Goal: Information Seeking & Learning: Check status

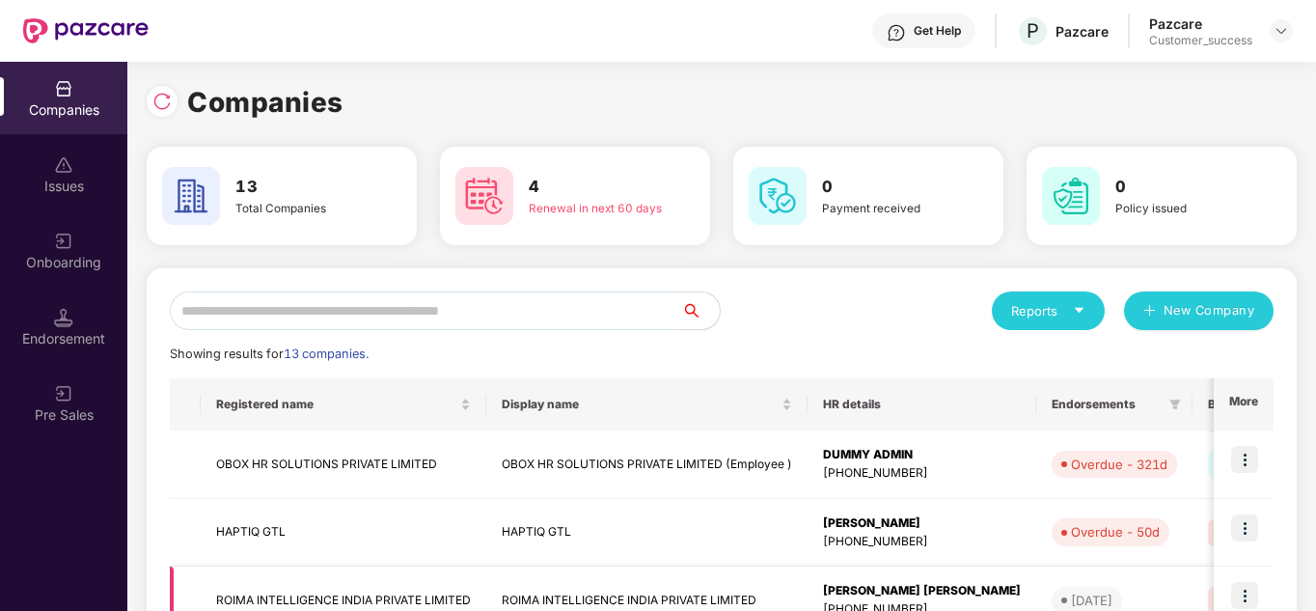
scroll to position [132, 0]
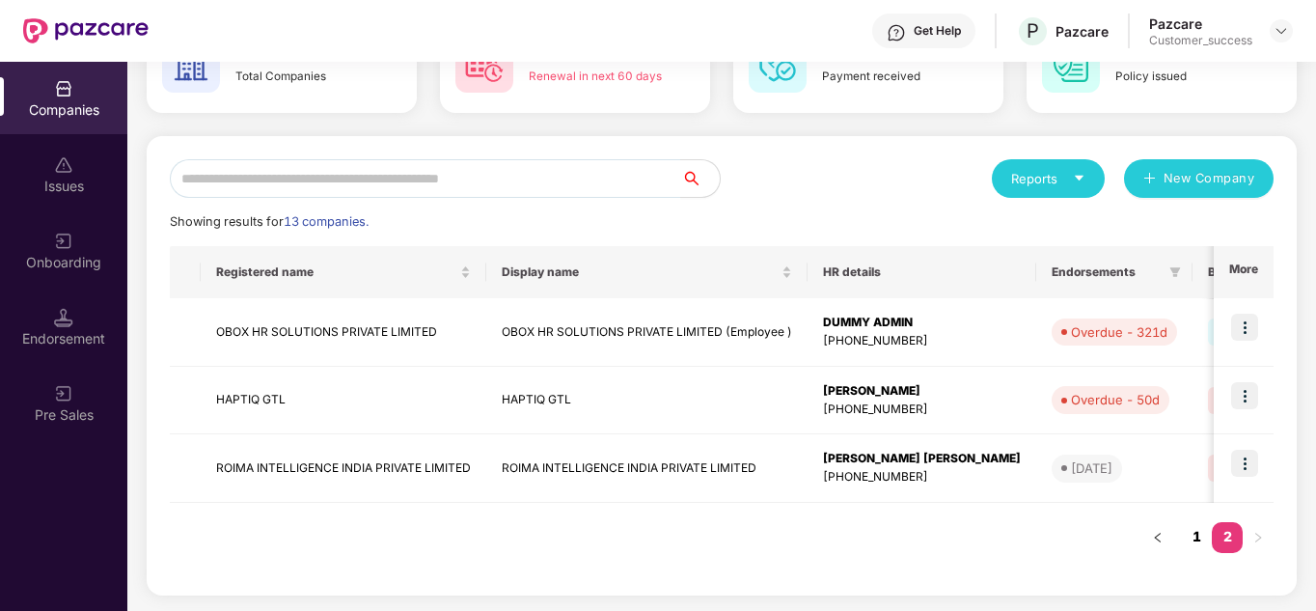
click at [1201, 538] on link "1" at bounding box center [1196, 536] width 31 height 29
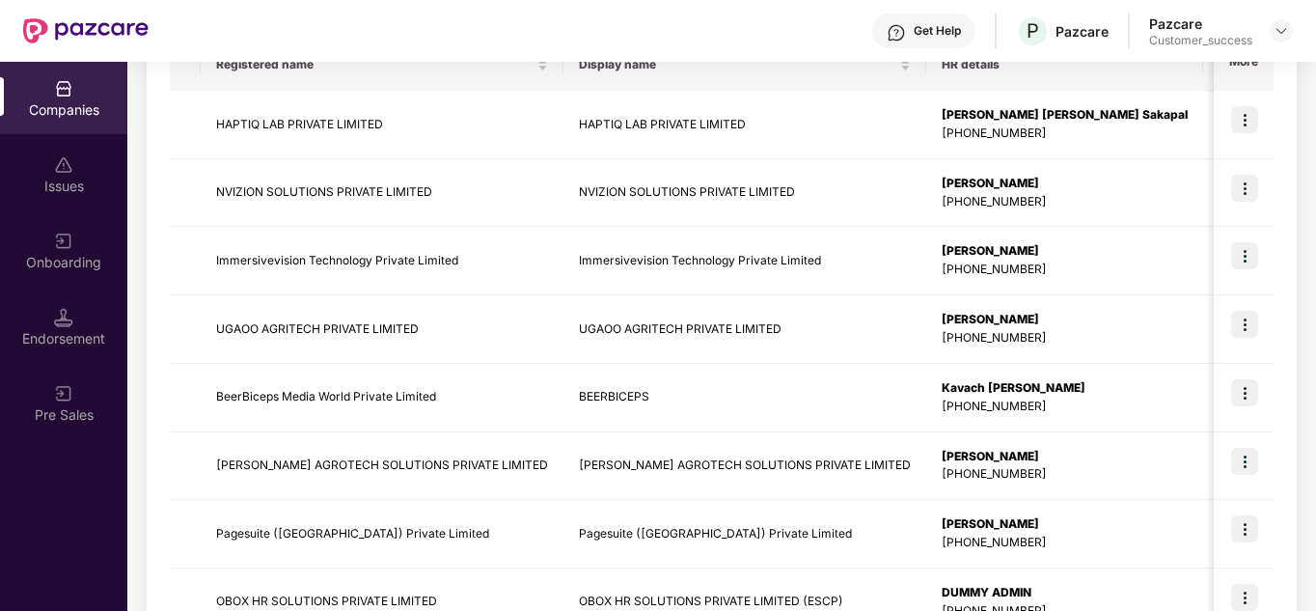
scroll to position [224, 0]
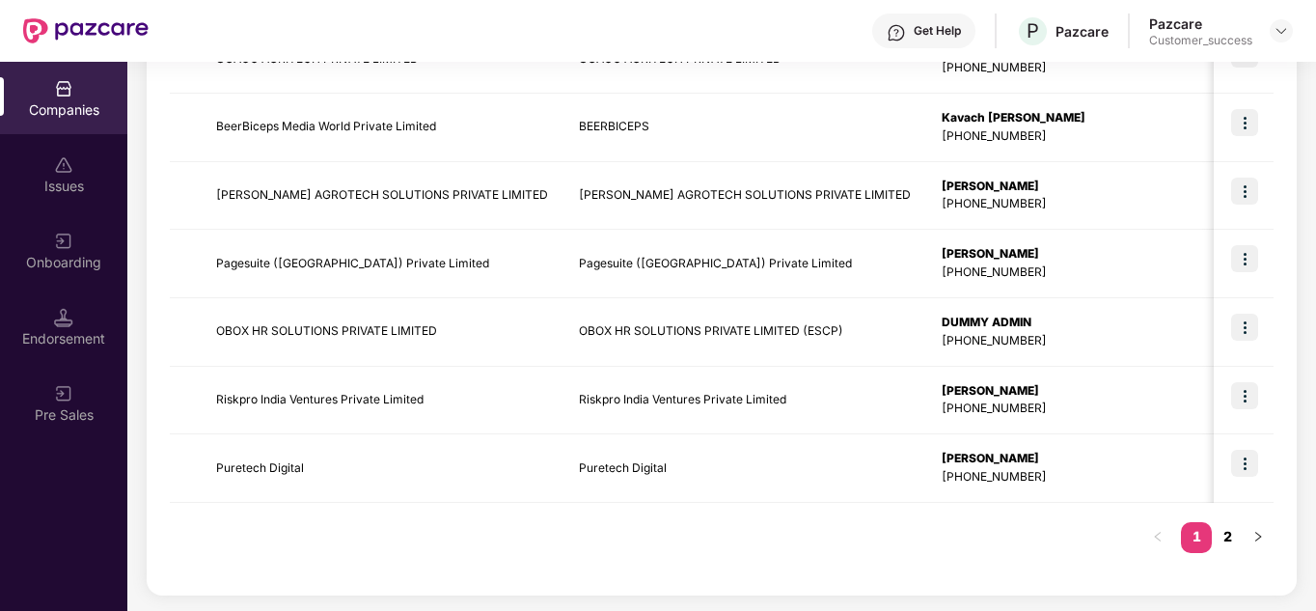
click at [1217, 538] on link "2" at bounding box center [1226, 536] width 31 height 29
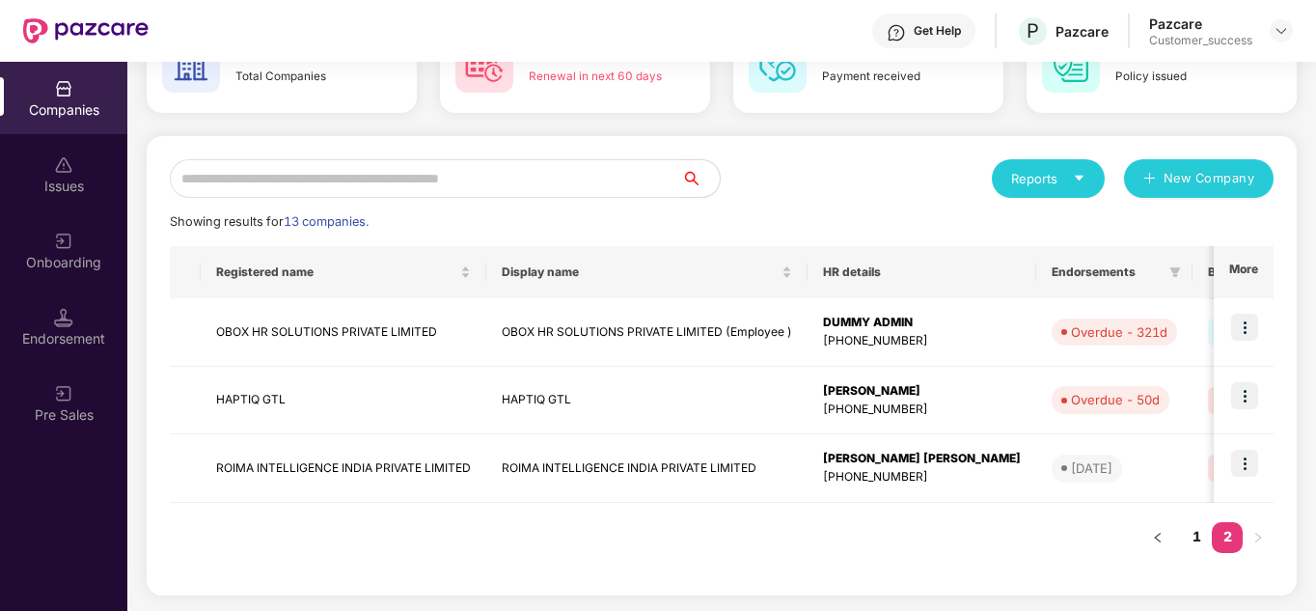
scroll to position [132, 0]
click at [1203, 533] on link "1" at bounding box center [1196, 536] width 31 height 29
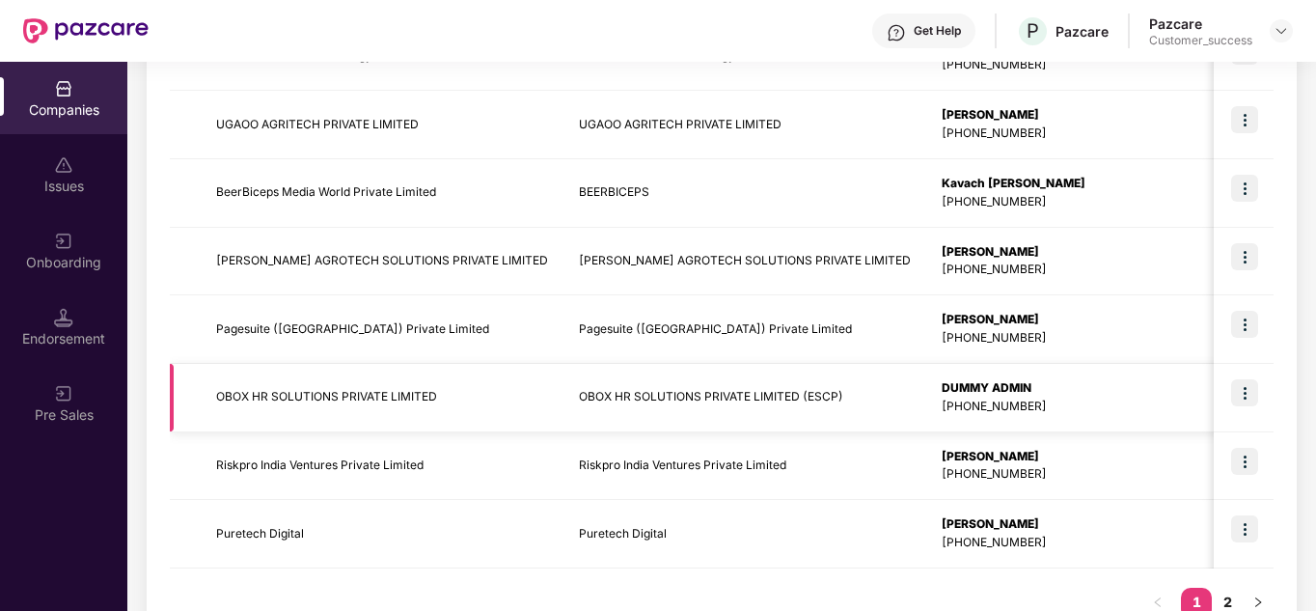
scroll to position [610, 0]
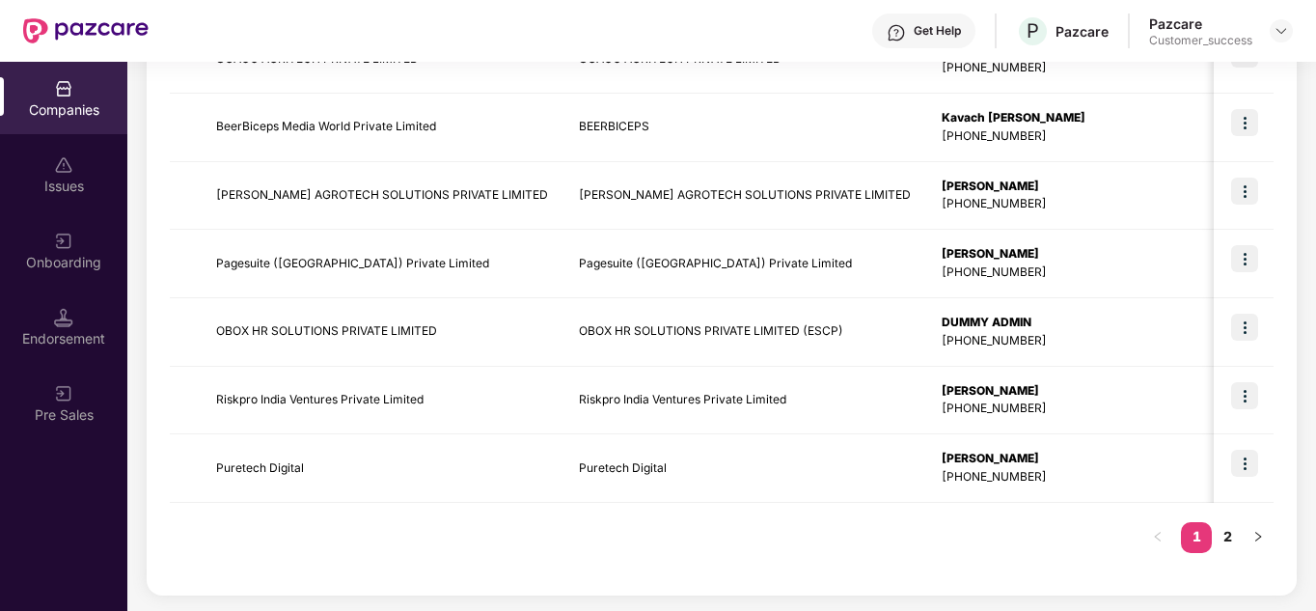
click at [892, 540] on div "Registered name Display name HR details Endorsements Benefits Earliest Renewal …" at bounding box center [721, 170] width 1103 height 803
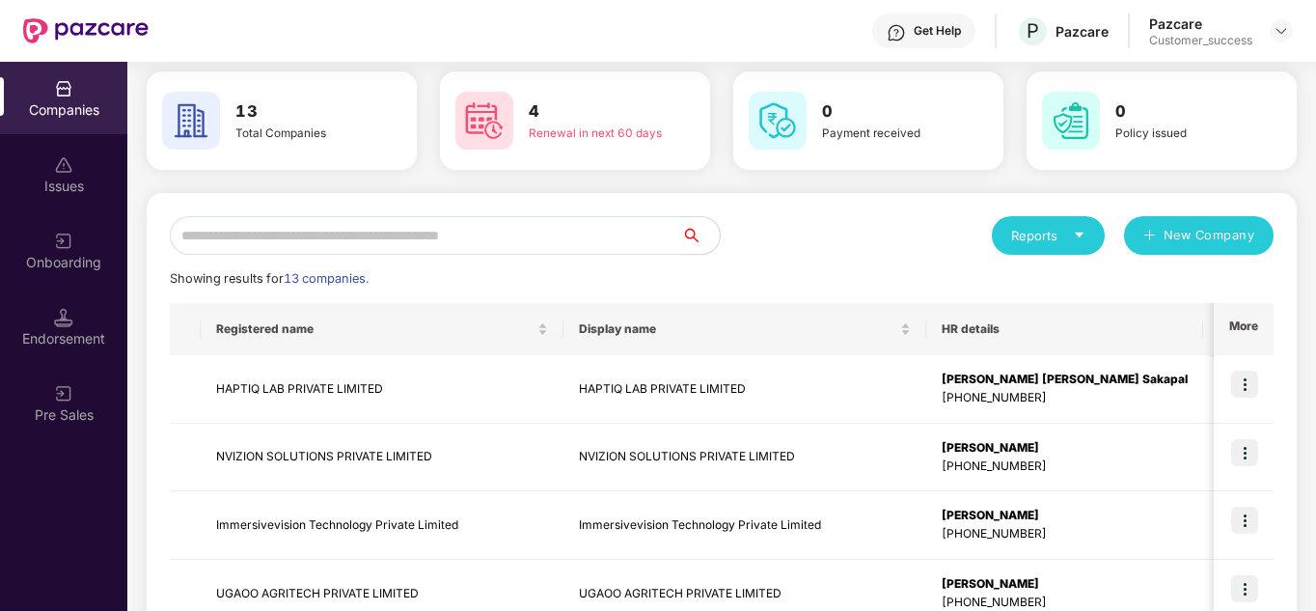
scroll to position [77, 0]
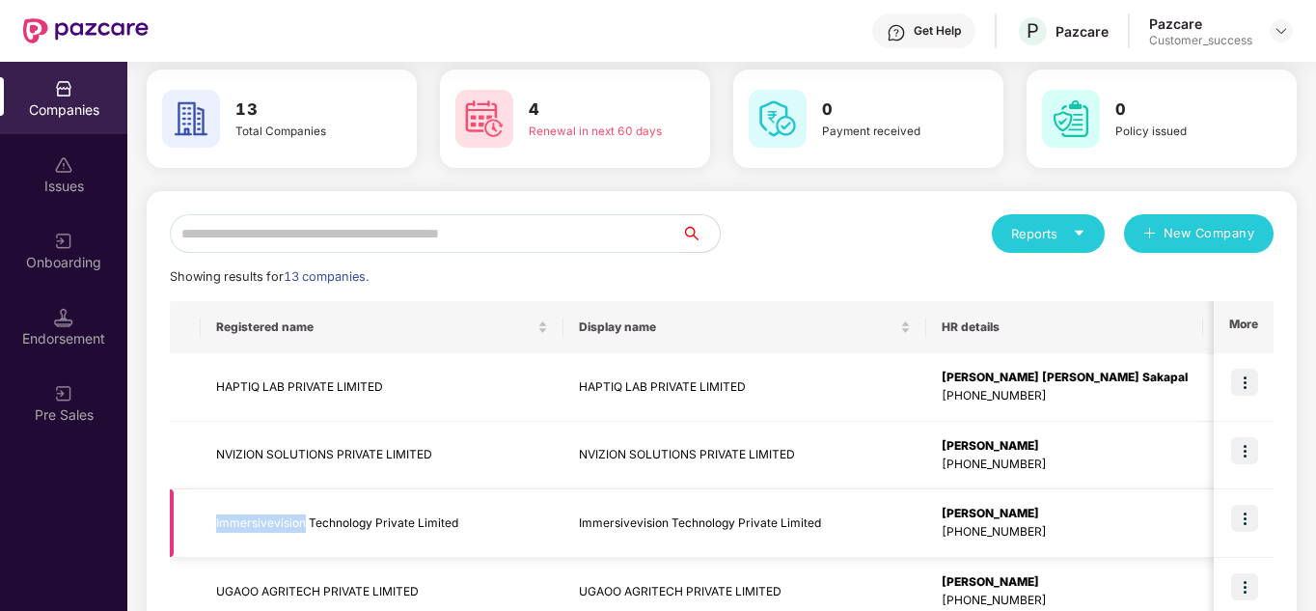
drag, startPoint x: 213, startPoint y: 520, endPoint x: 303, endPoint y: 516, distance: 89.8
click at [303, 516] on td "Immersivevision Technology Private Limited" at bounding box center [382, 523] width 363 height 68
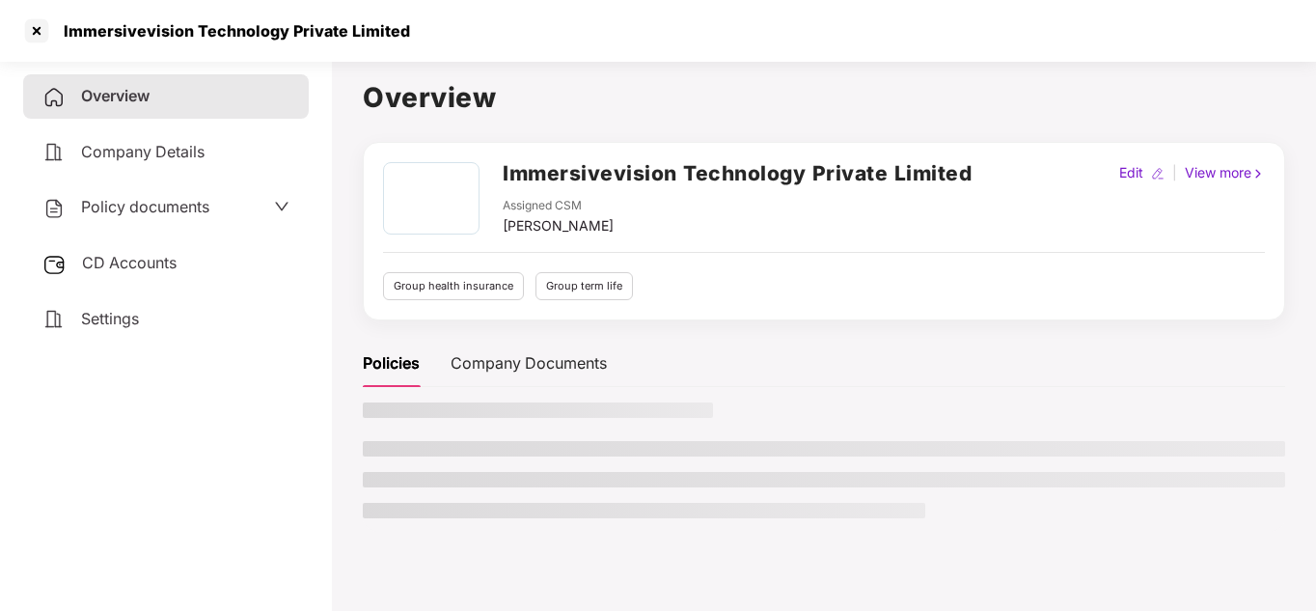
copy td "Immersivevision"
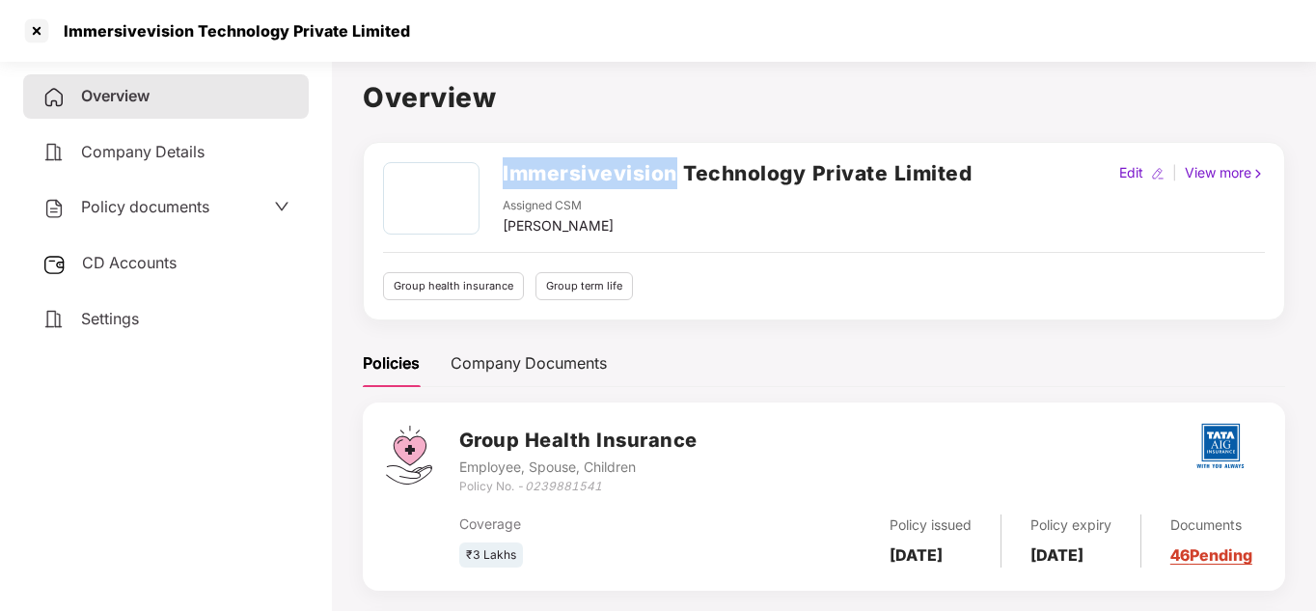
drag, startPoint x: 505, startPoint y: 172, endPoint x: 671, endPoint y: 170, distance: 165.9
click at [671, 170] on h2 "Immersivevision Technology Private Limited" at bounding box center [737, 173] width 469 height 32
copy h2 "Immersivevision"
click at [37, 37] on div at bounding box center [36, 30] width 31 height 31
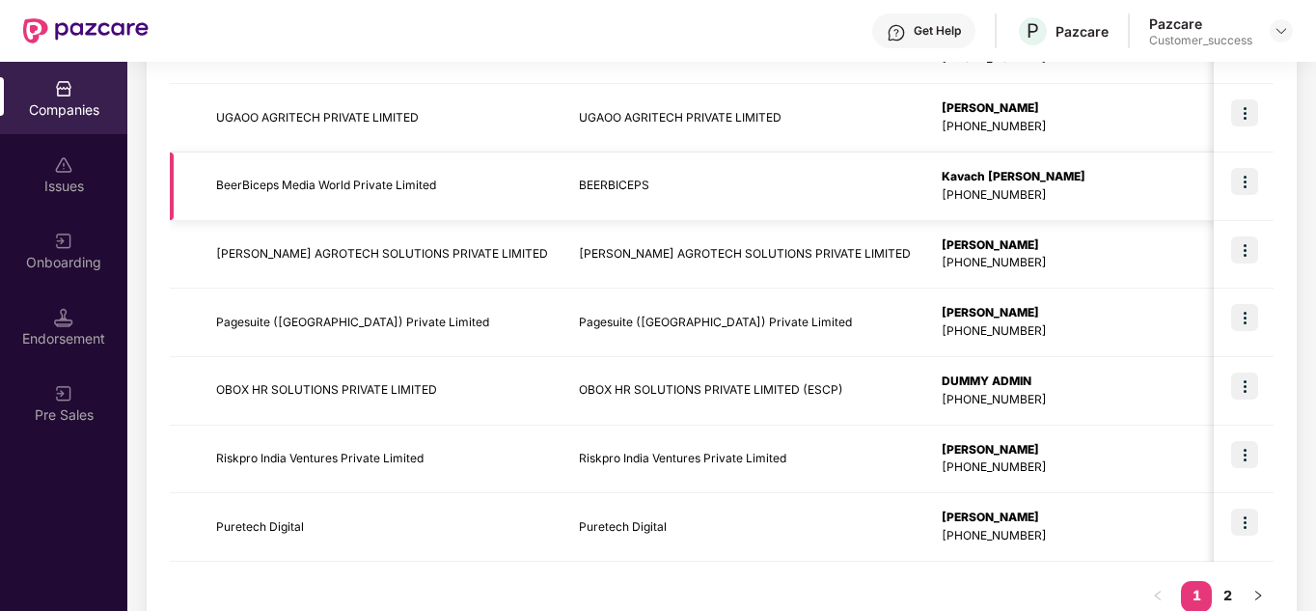
scroll to position [579, 0]
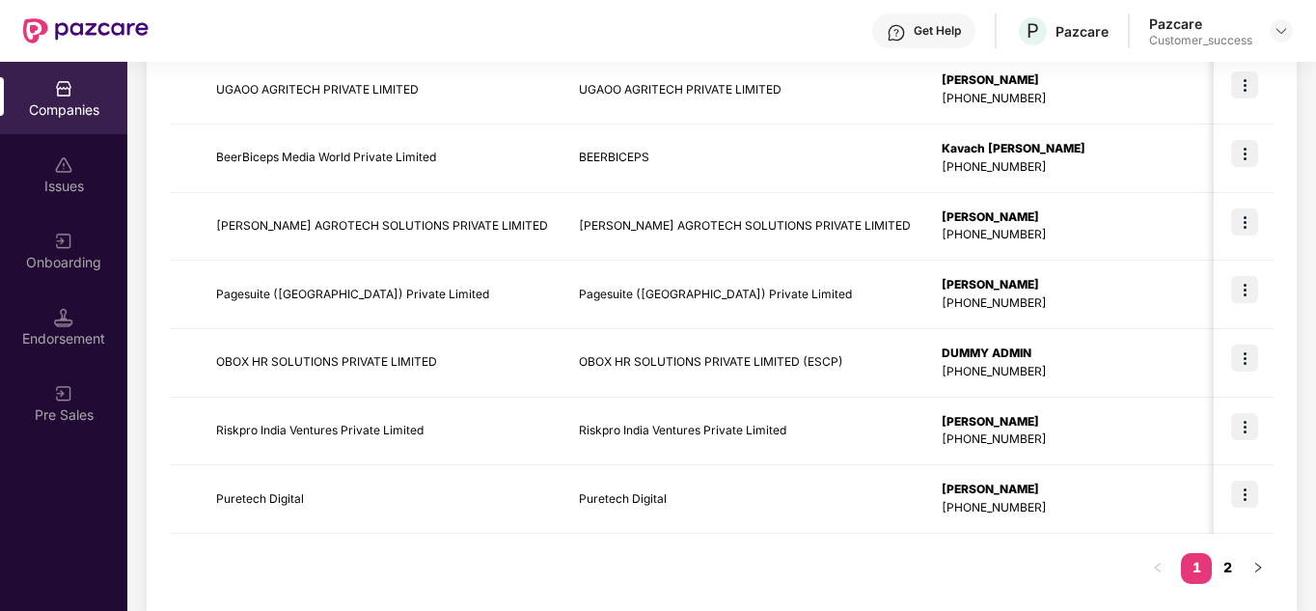
click at [1230, 568] on link "2" at bounding box center [1226, 567] width 31 height 29
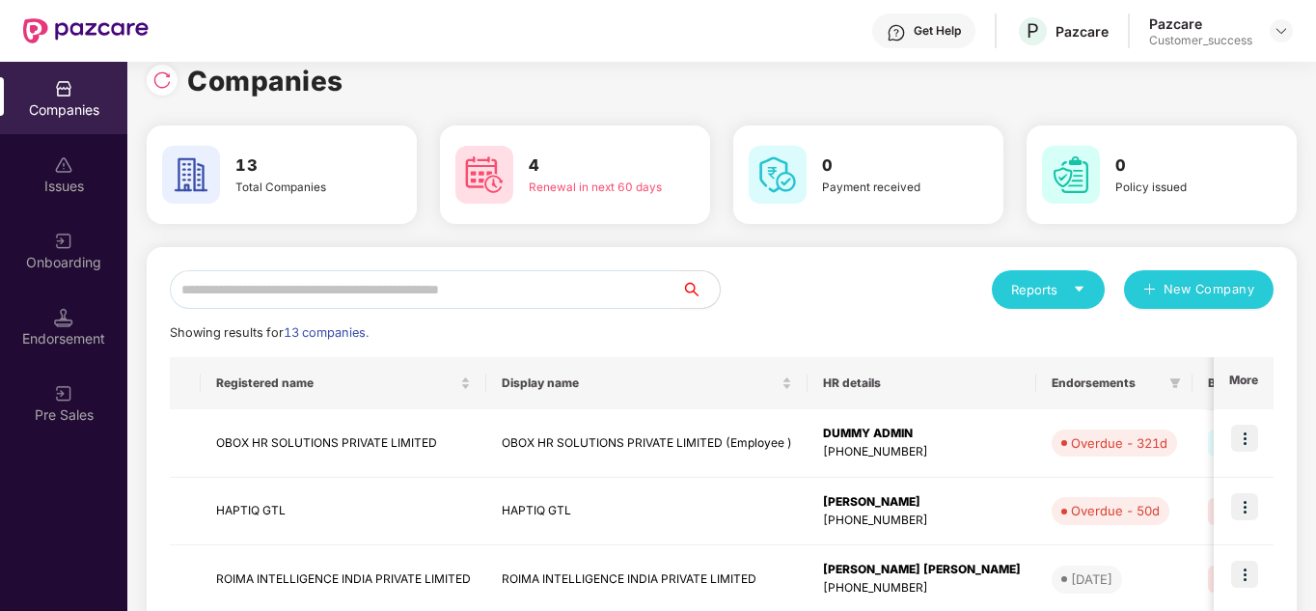
scroll to position [0, 0]
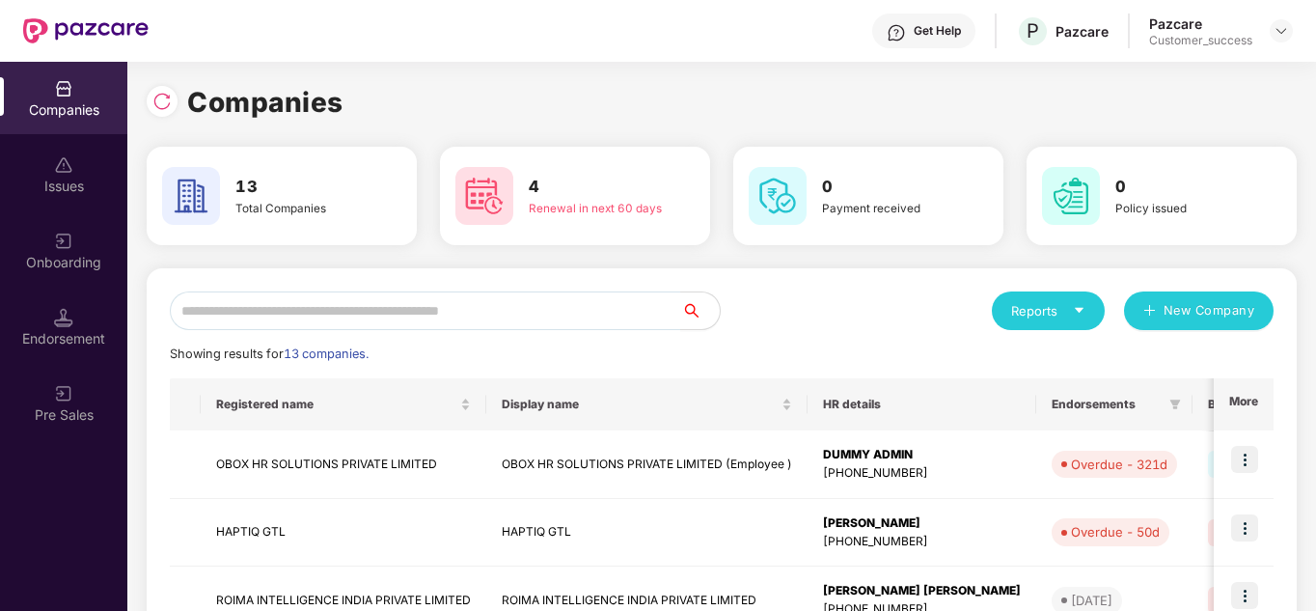
click at [831, 337] on div "Reports New Company Showing results for 13 companies. Registered name Display n…" at bounding box center [721, 497] width 1103 height 413
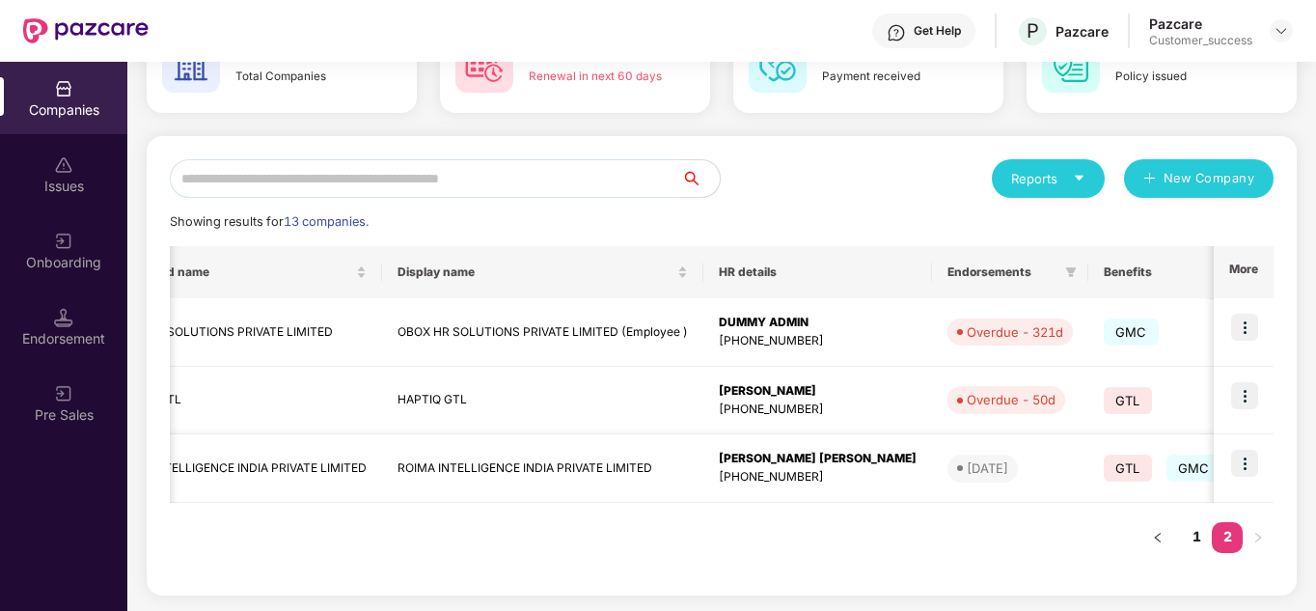
scroll to position [0, 154]
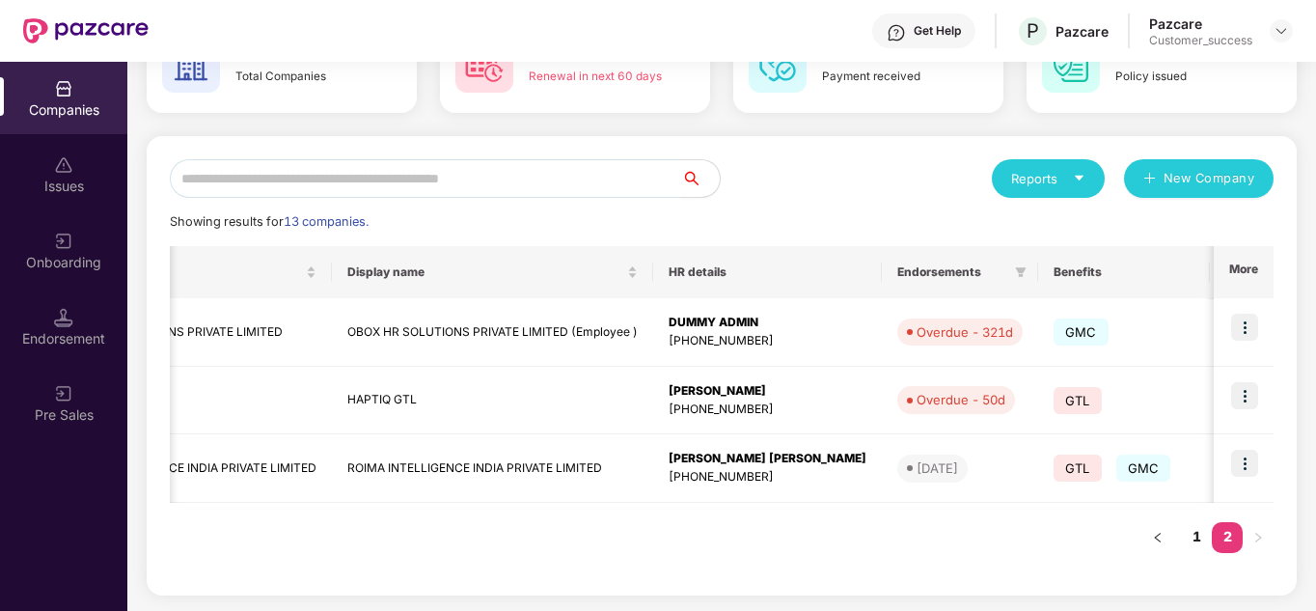
drag, startPoint x: 907, startPoint y: 482, endPoint x: 912, endPoint y: 531, distance: 49.5
click at [912, 531] on div "Registered name Display name HR details Endorsements Benefits Earliest Renewal …" at bounding box center [721, 409] width 1103 height 326
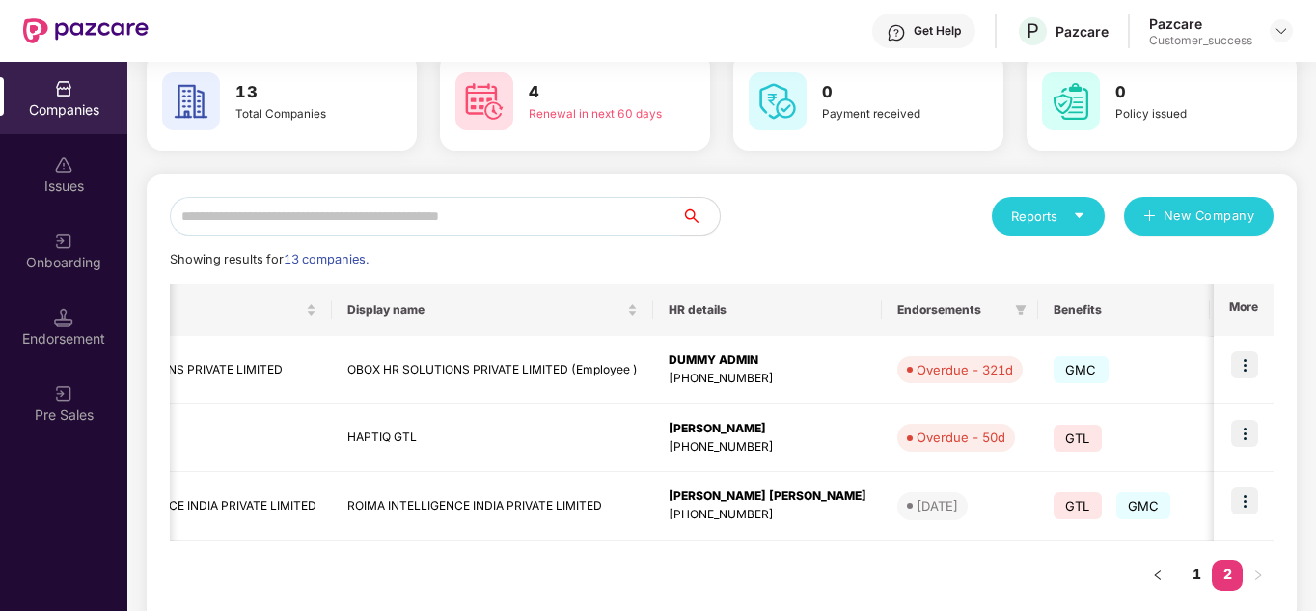
scroll to position [94, 0]
click at [683, 569] on div "Registered name Display name HR details Endorsements Benefits Earliest Renewal …" at bounding box center [721, 448] width 1103 height 326
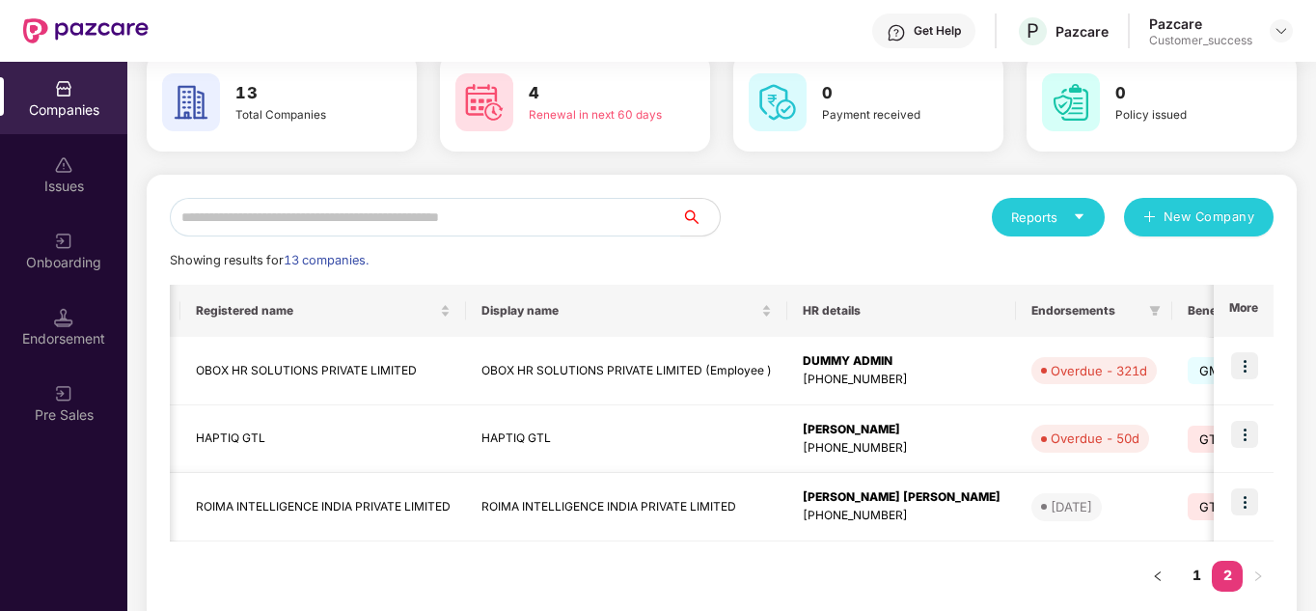
scroll to position [0, 0]
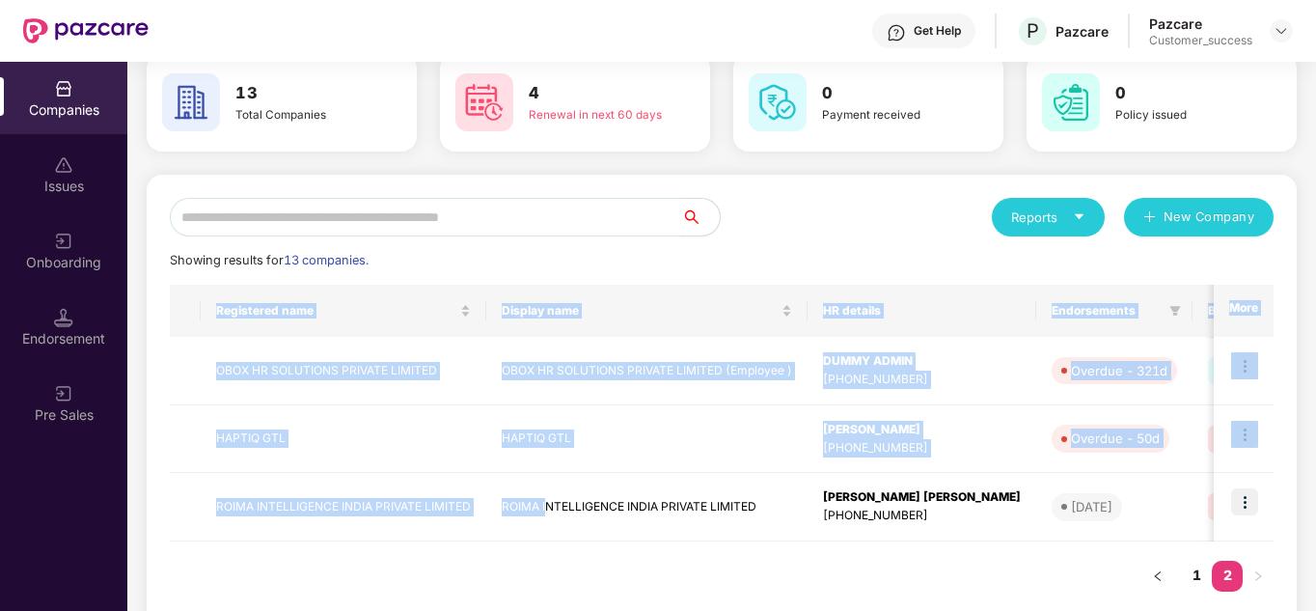
drag, startPoint x: 548, startPoint y: 513, endPoint x: 545, endPoint y: 555, distance: 41.6
click at [545, 555] on div "Registered name Display name HR details Endorsements Benefits Earliest Renewal …" at bounding box center [721, 448] width 1103 height 326
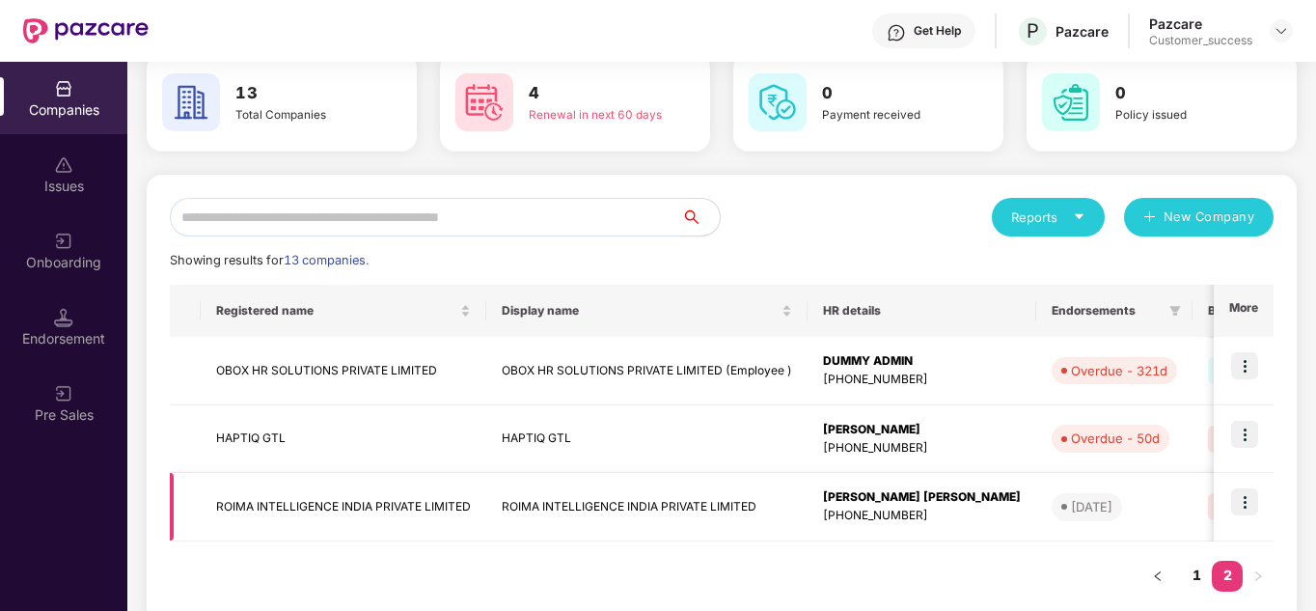
click at [546, 516] on td "ROIMA INTELLIGENCE INDIA PRIVATE LIMITED" at bounding box center [646, 507] width 321 height 68
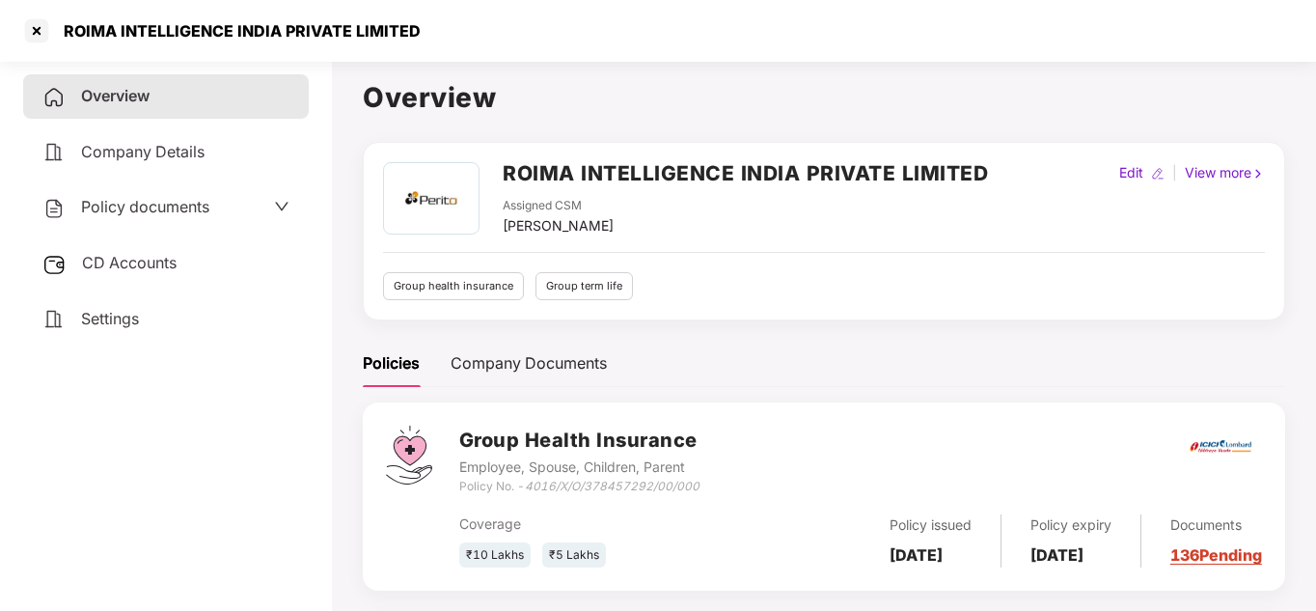
click at [185, 164] on div "Company Details" at bounding box center [166, 152] width 286 height 44
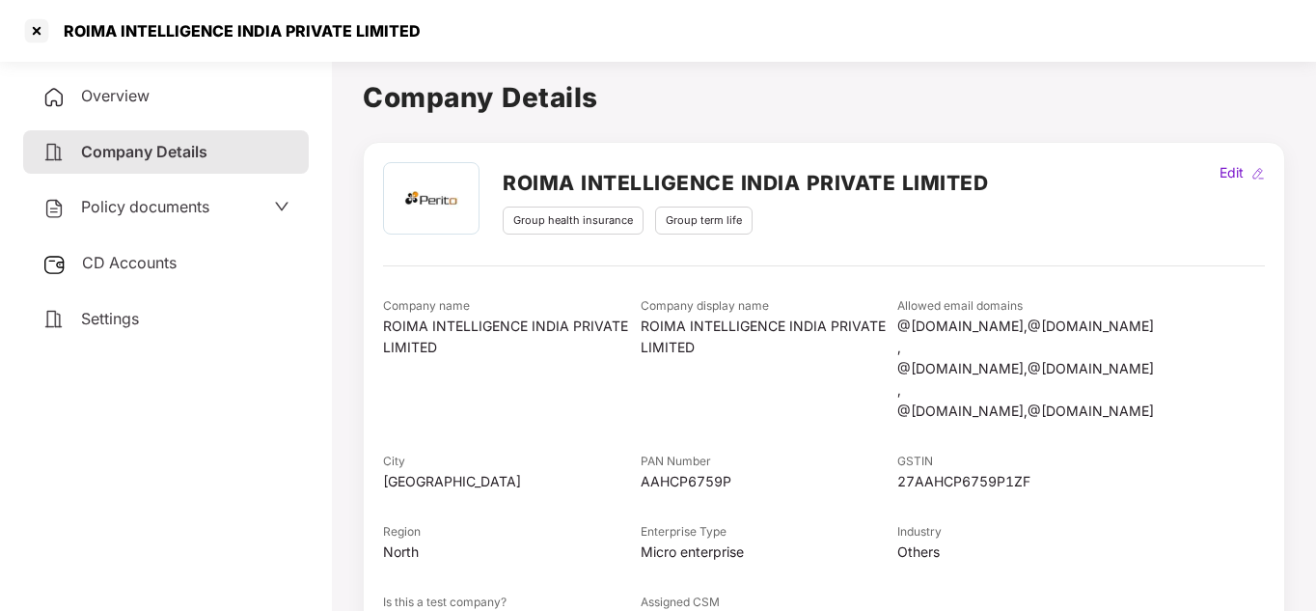
click at [154, 281] on div "CD Accounts" at bounding box center [166, 263] width 286 height 44
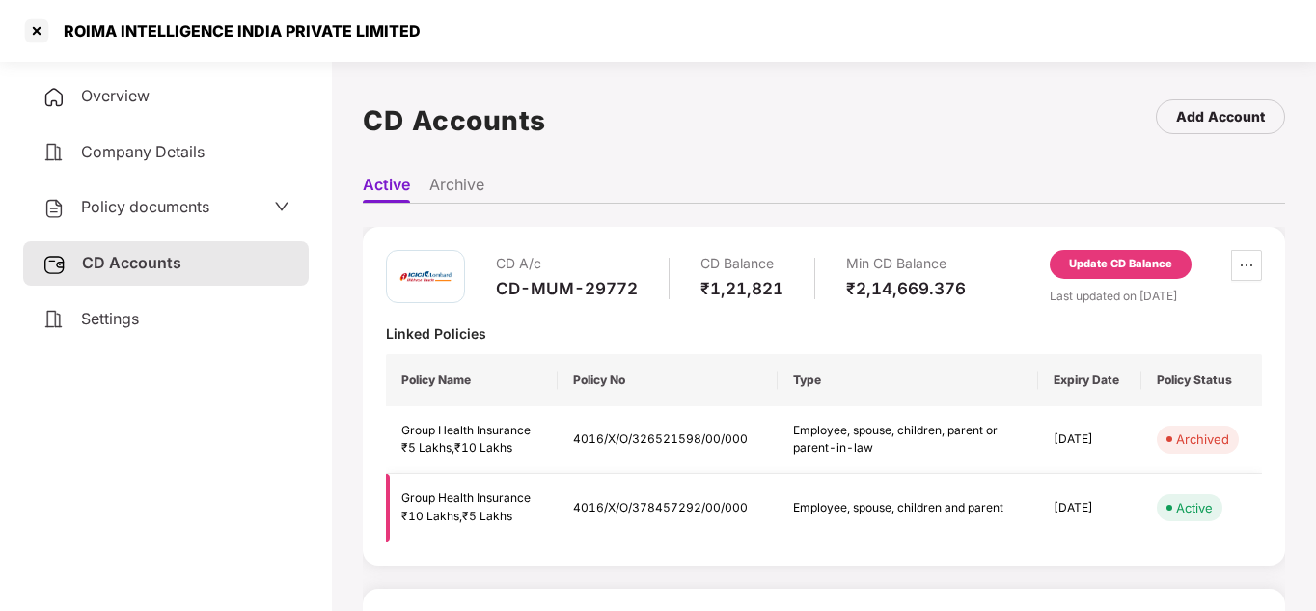
click at [1168, 507] on span at bounding box center [1169, 507] width 6 height 6
click at [456, 515] on span "₹10 Lakhs ," at bounding box center [431, 515] width 61 height 14
click at [138, 207] on span "Policy documents" at bounding box center [145, 206] width 128 height 19
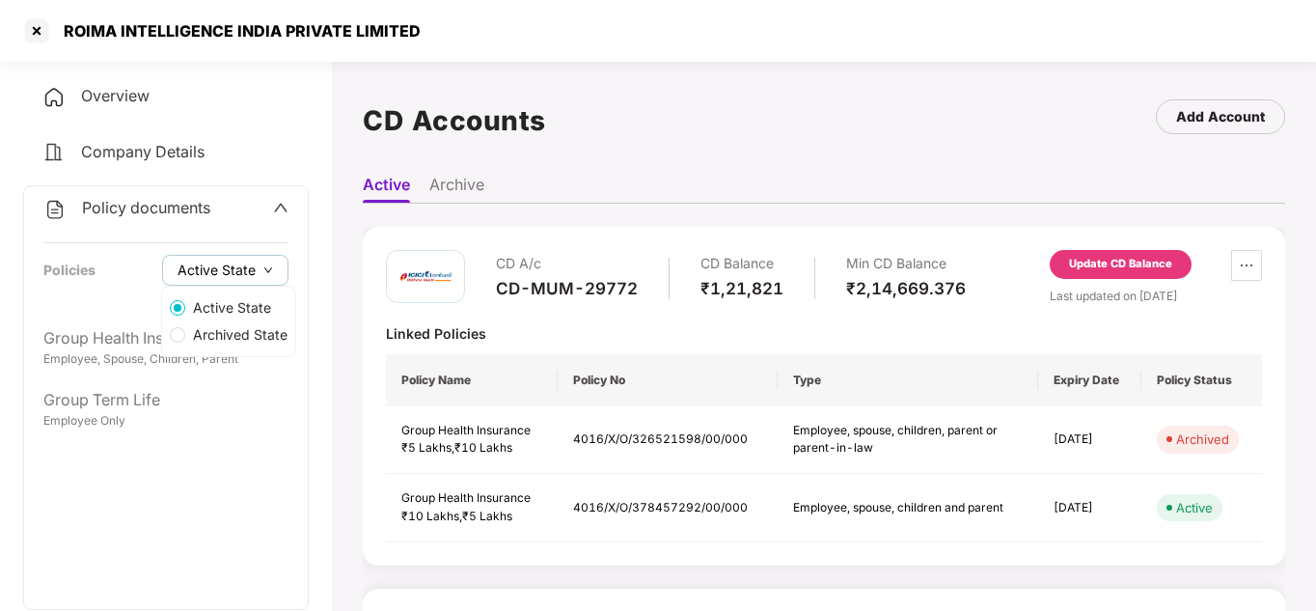
click at [200, 262] on span "Active State" at bounding box center [216, 269] width 78 height 21
click at [218, 314] on span "Active State" at bounding box center [232, 307] width 94 height 21
click at [202, 310] on span "Active State" at bounding box center [232, 307] width 94 height 21
click at [194, 309] on span "Active State" at bounding box center [232, 307] width 94 height 21
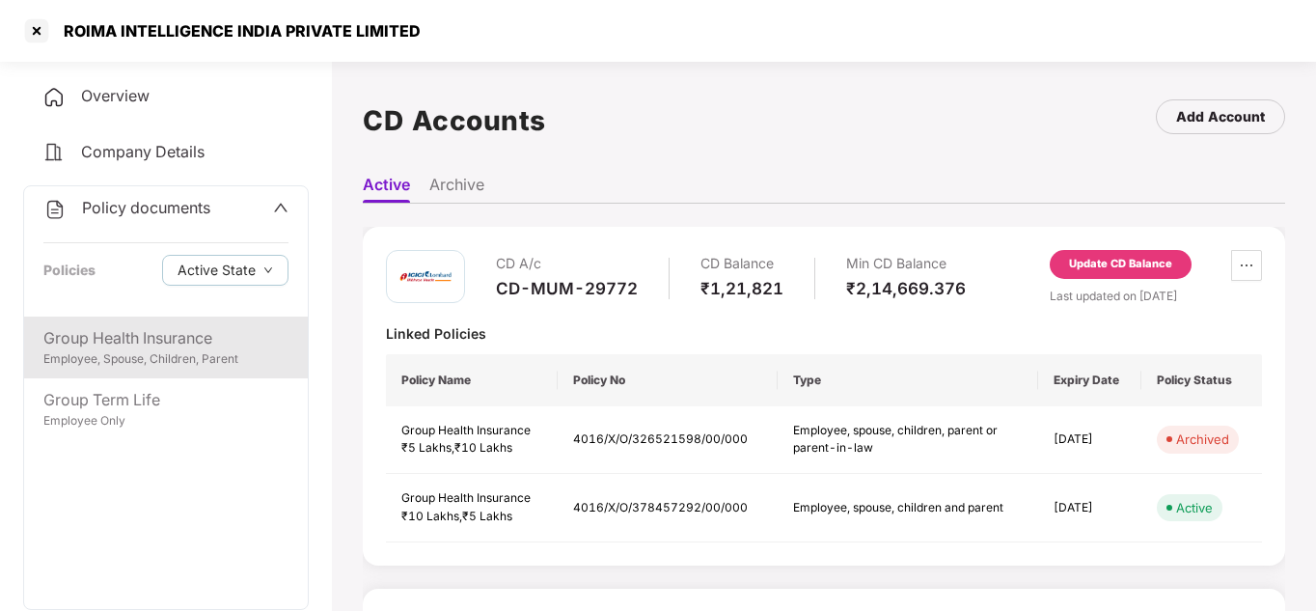
click at [89, 340] on div "Group Health Insurance" at bounding box center [165, 338] width 245 height 24
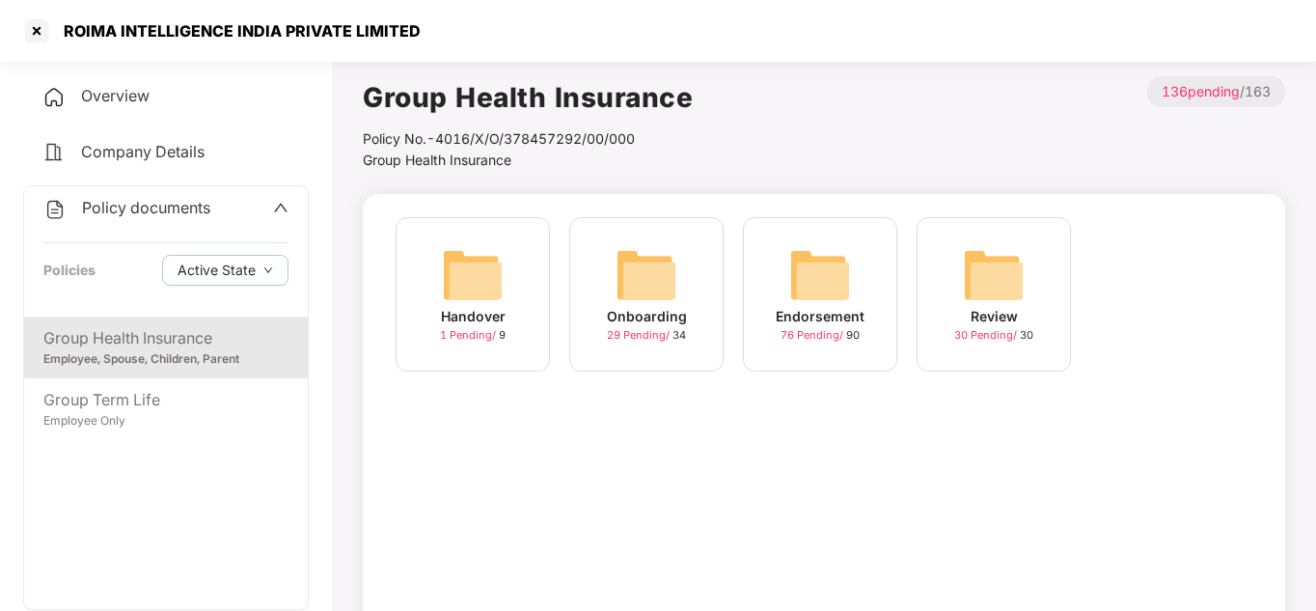
click at [787, 308] on div "Endorsement" at bounding box center [819, 316] width 89 height 21
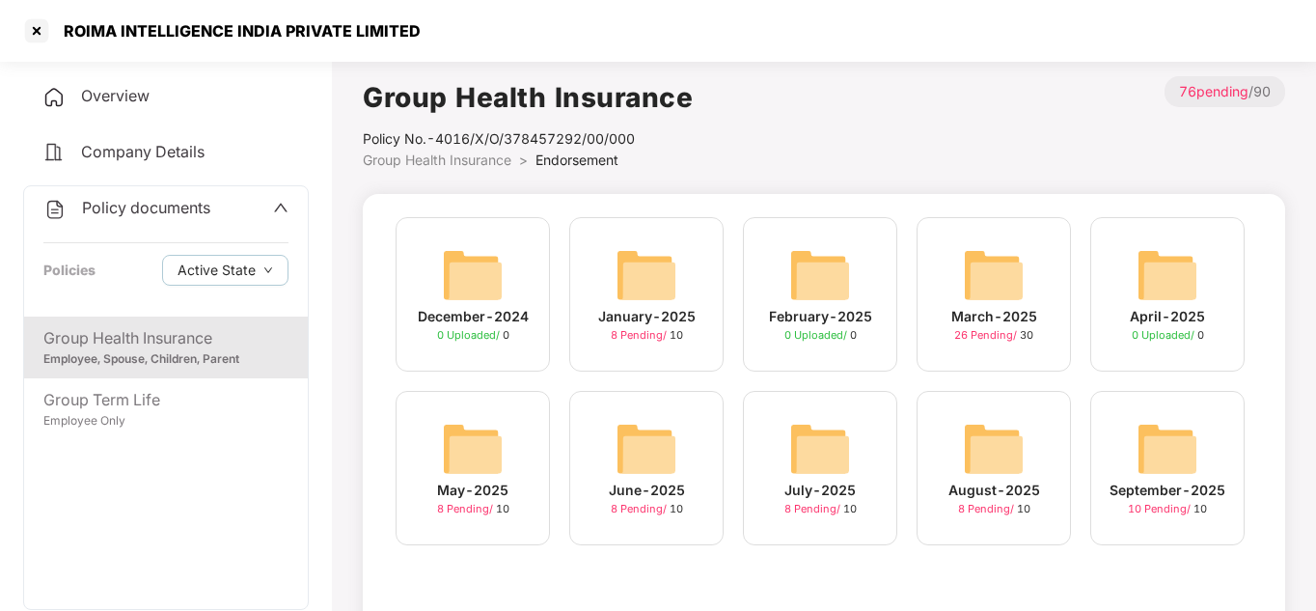
click at [1163, 466] on img at bounding box center [1167, 449] width 62 height 62
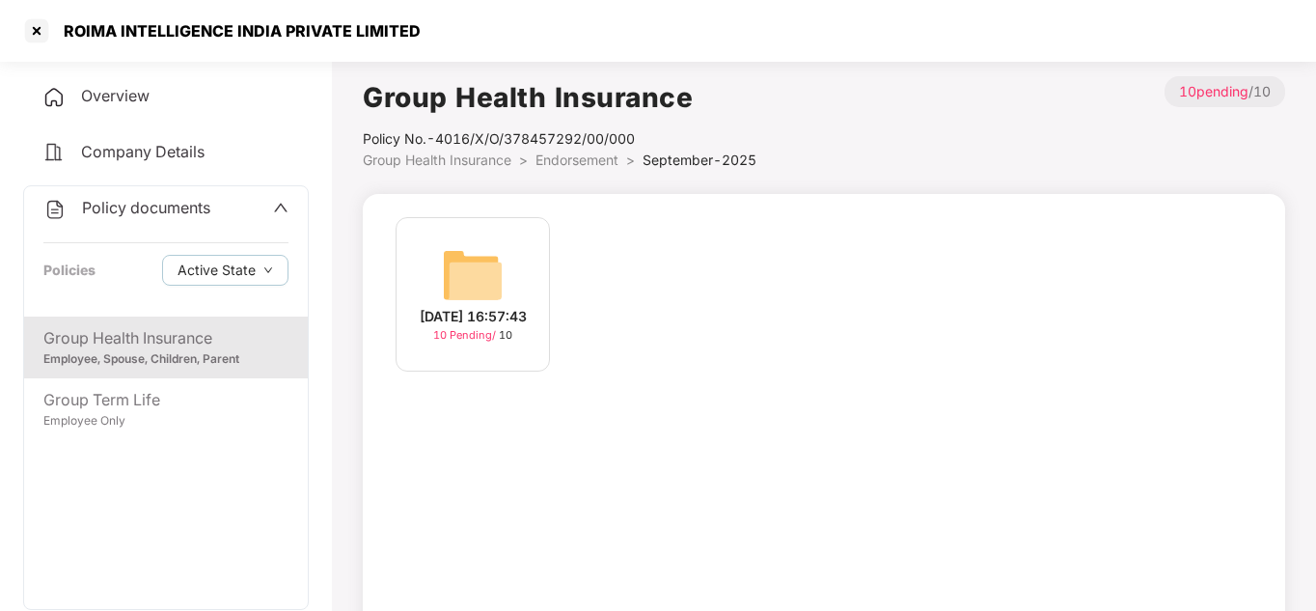
click at [499, 293] on img at bounding box center [473, 275] width 62 height 62
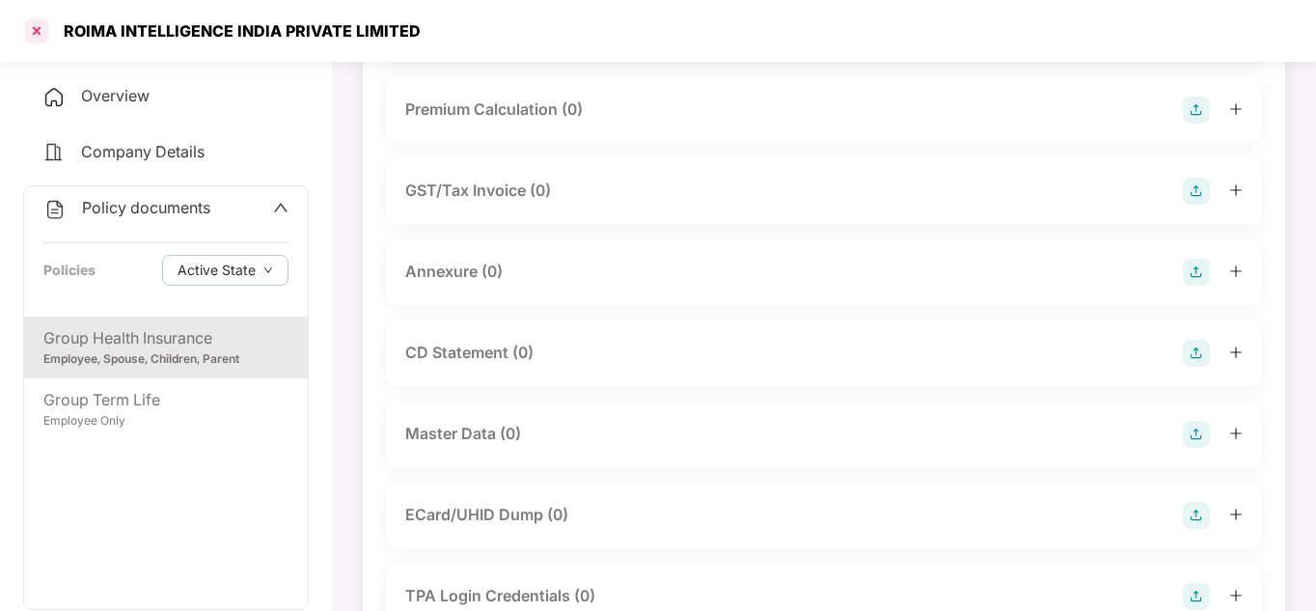
scroll to position [154, 0]
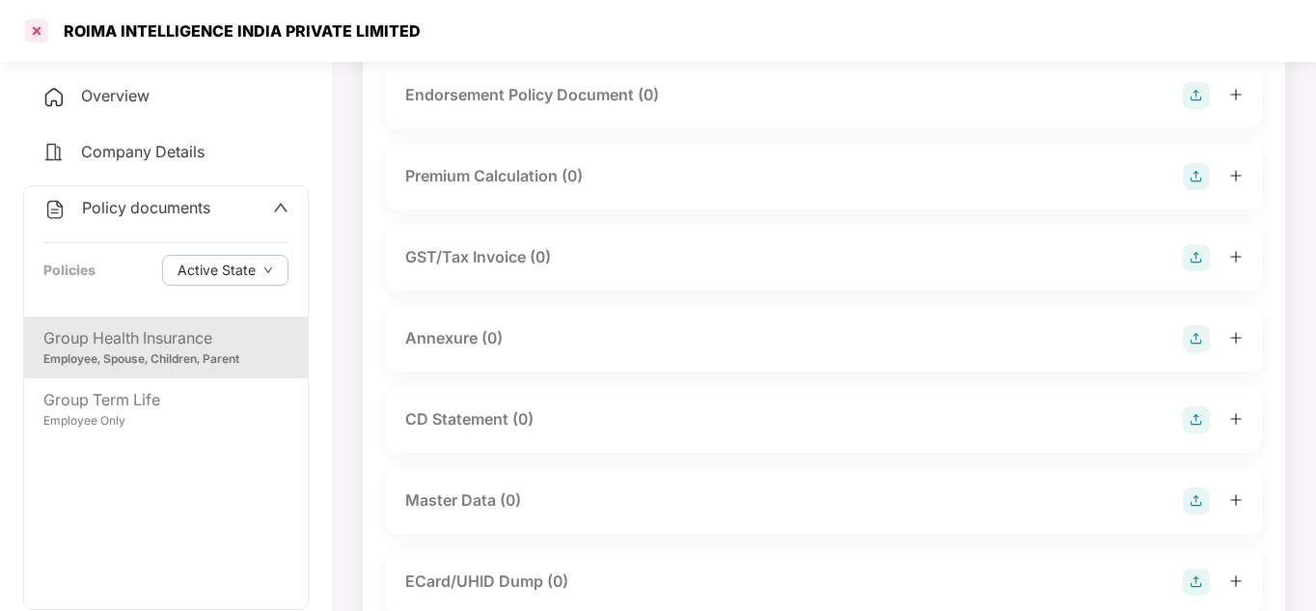
click at [47, 15] on div at bounding box center [36, 30] width 31 height 31
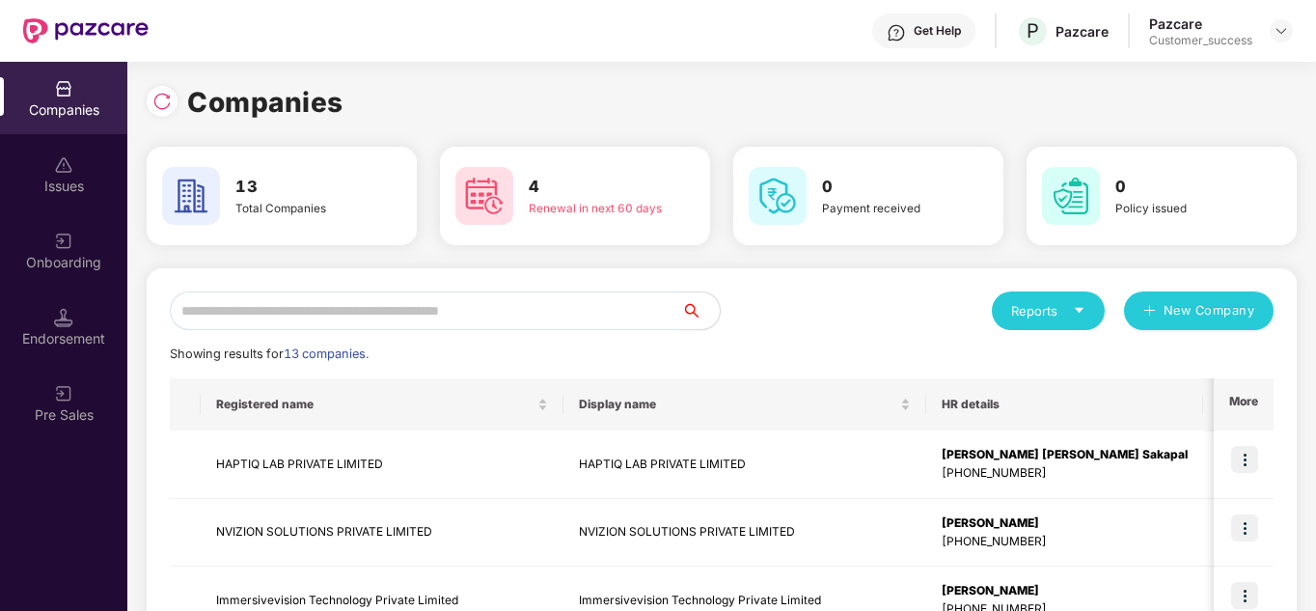
scroll to position [0, 0]
click at [831, 350] on div "Showing results for 13 companies." at bounding box center [721, 353] width 1103 height 19
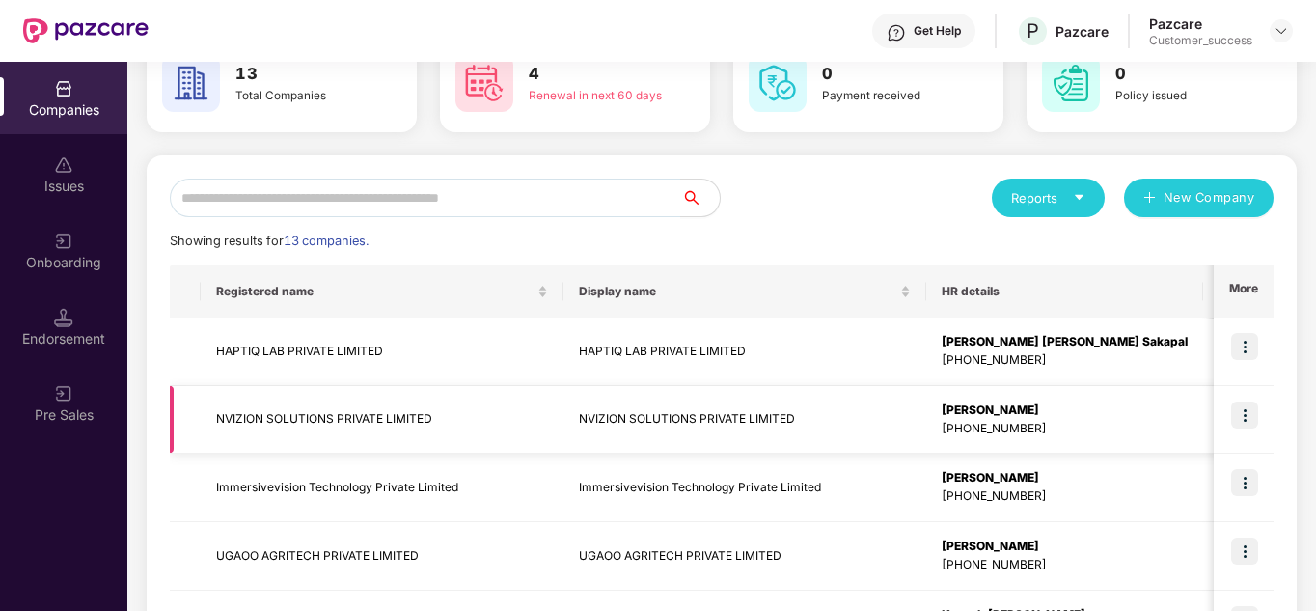
scroll to position [116, 0]
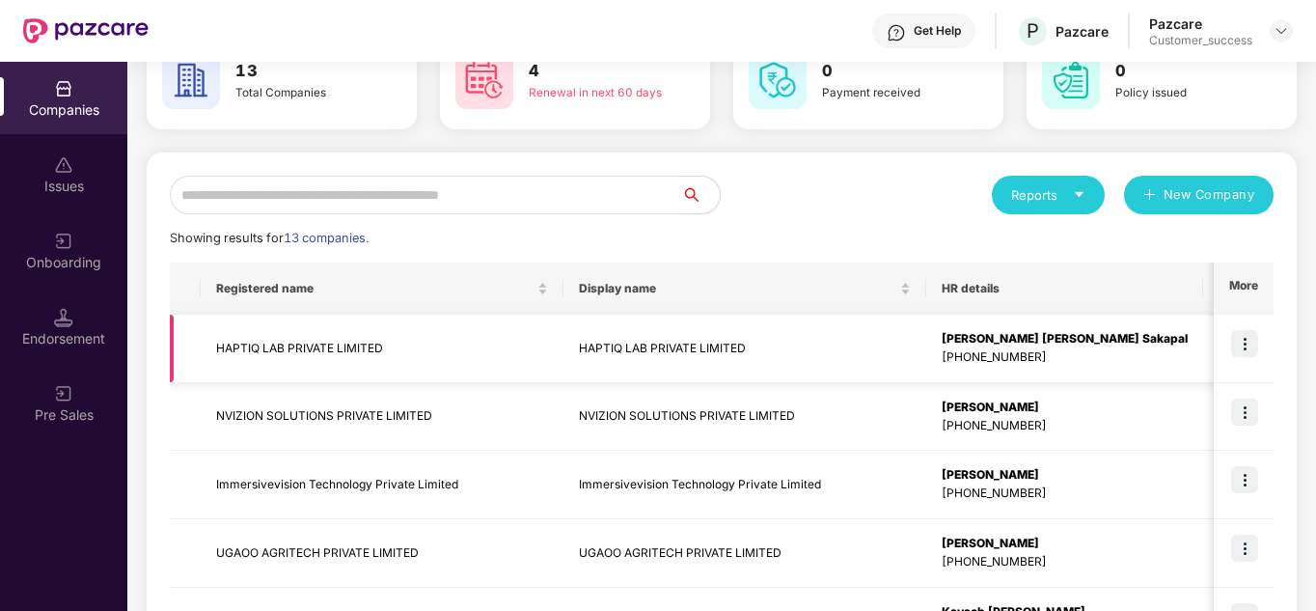
click at [563, 340] on td "HAPTIQ LAB PRIVATE LIMITED" at bounding box center [744, 348] width 363 height 68
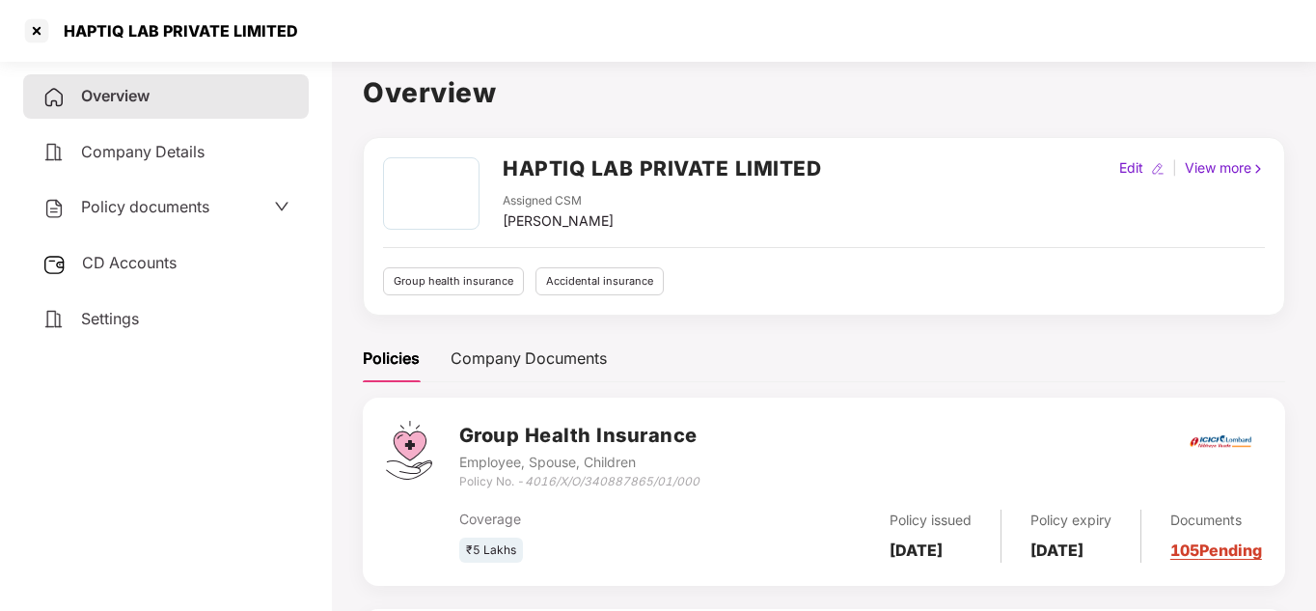
scroll to position [0, 0]
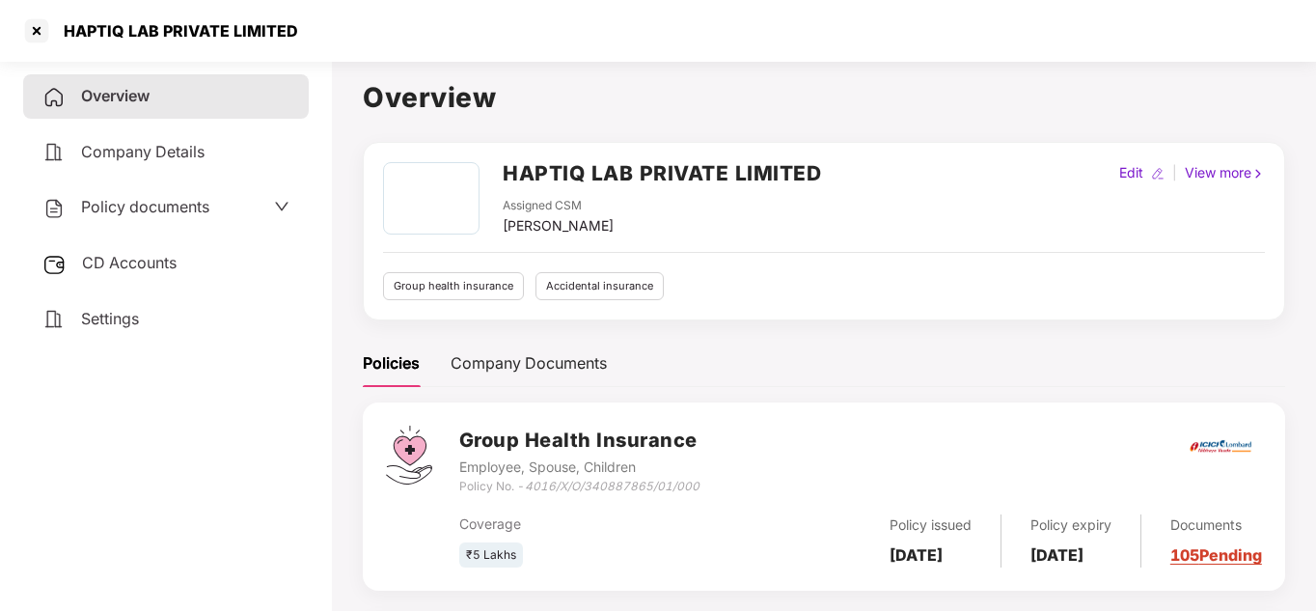
click at [240, 193] on div "Policy documents" at bounding box center [166, 207] width 286 height 44
click at [263, 201] on div "Policy documents" at bounding box center [165, 207] width 247 height 25
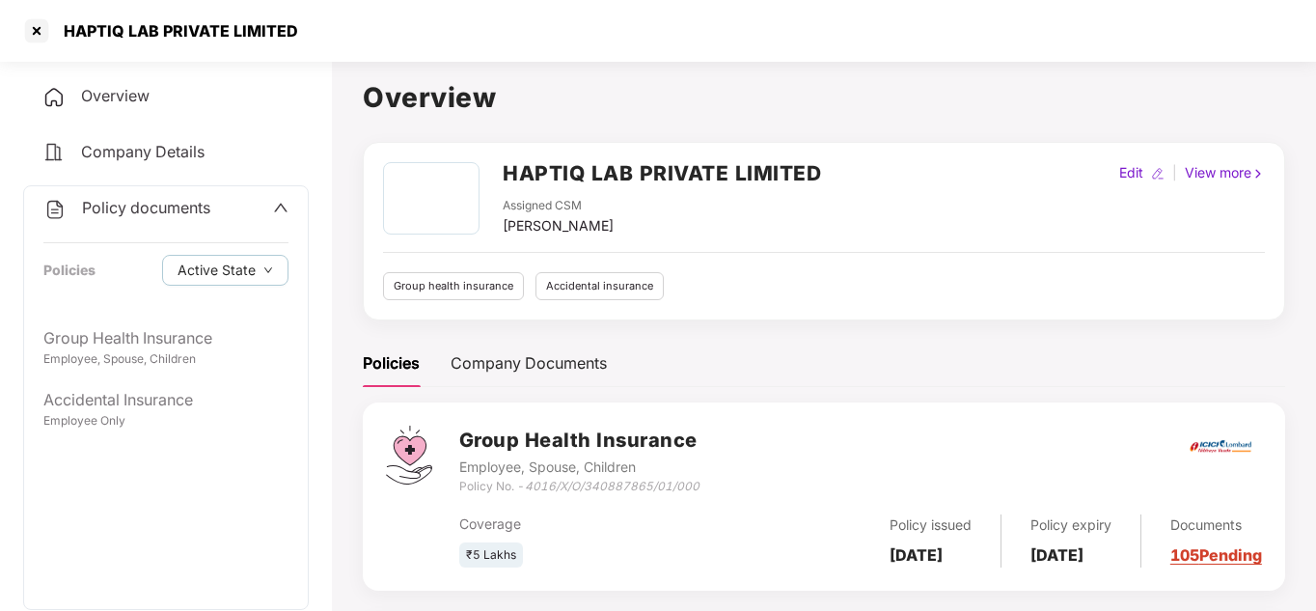
click at [263, 201] on div "Policy documents" at bounding box center [165, 208] width 245 height 25
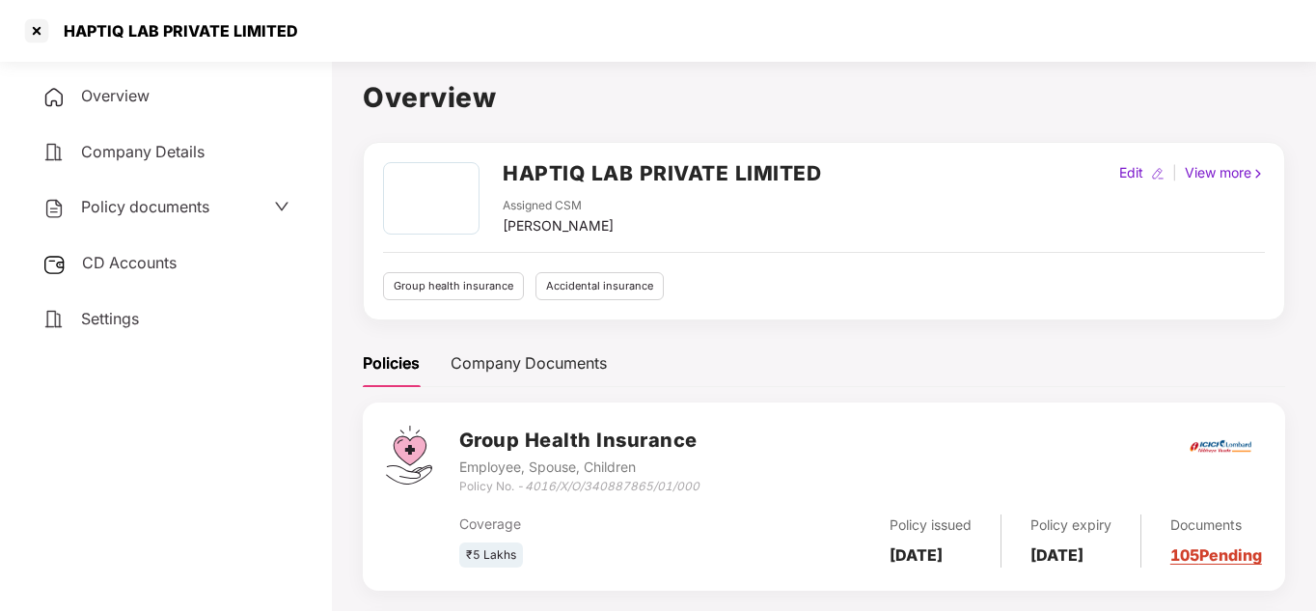
click at [132, 145] on span "Company Details" at bounding box center [142, 151] width 123 height 19
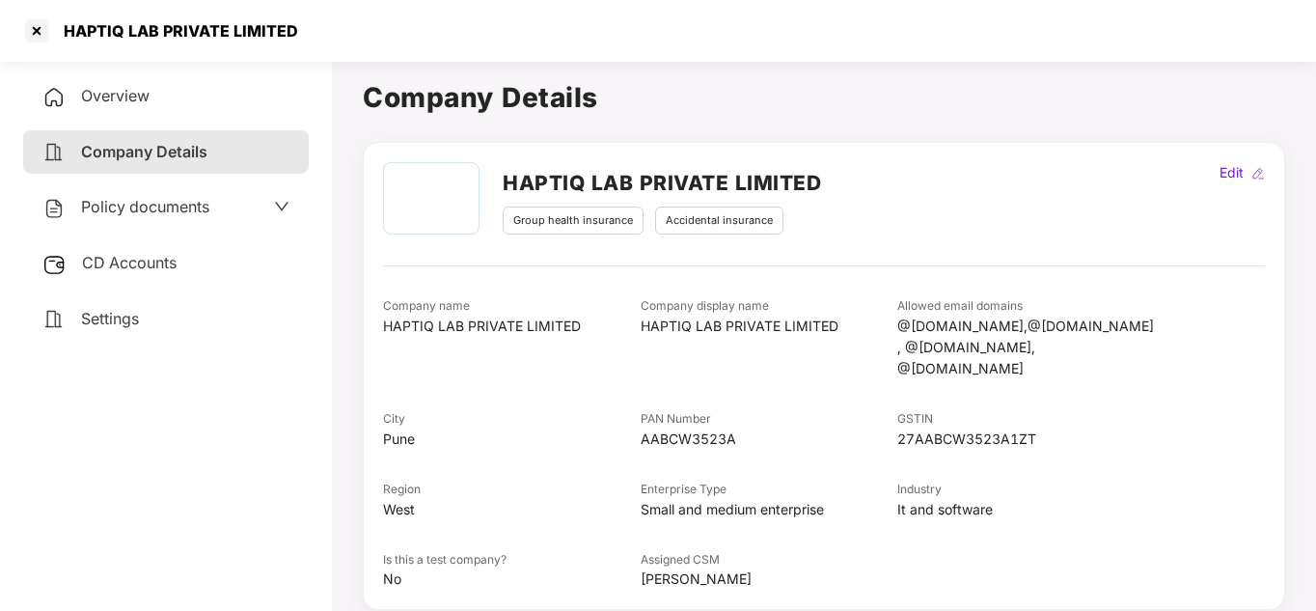
click at [170, 205] on span "Policy documents" at bounding box center [145, 206] width 128 height 19
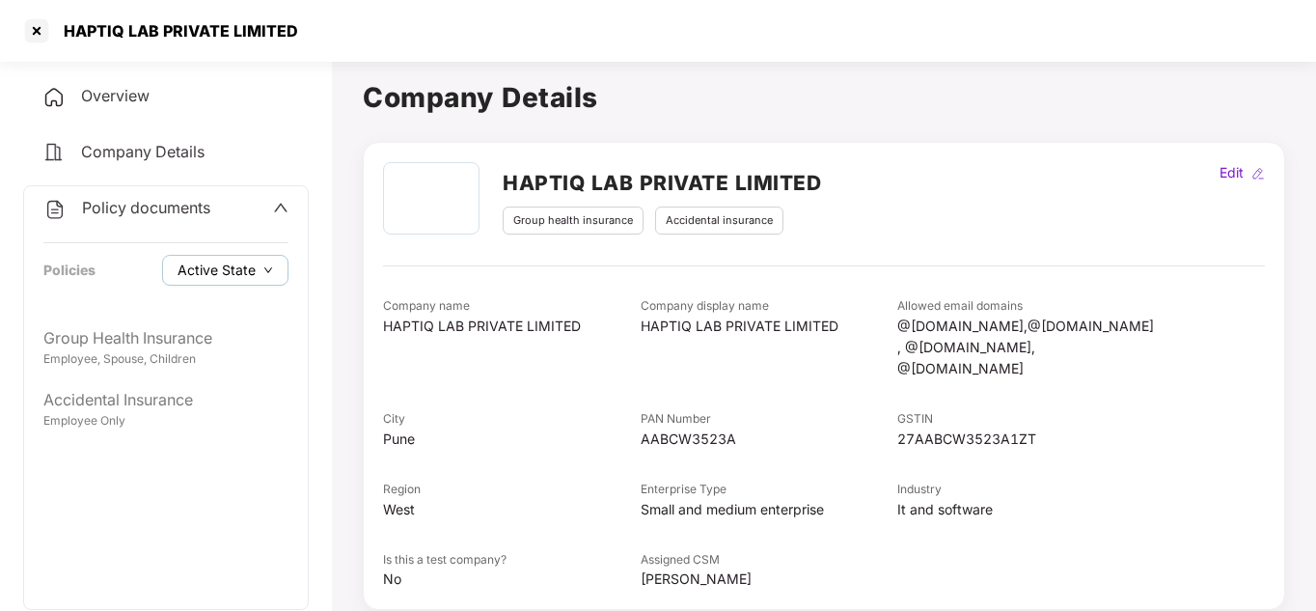
click at [216, 260] on span "Active State" at bounding box center [216, 269] width 78 height 21
click at [227, 301] on span "Active State" at bounding box center [232, 307] width 94 height 21
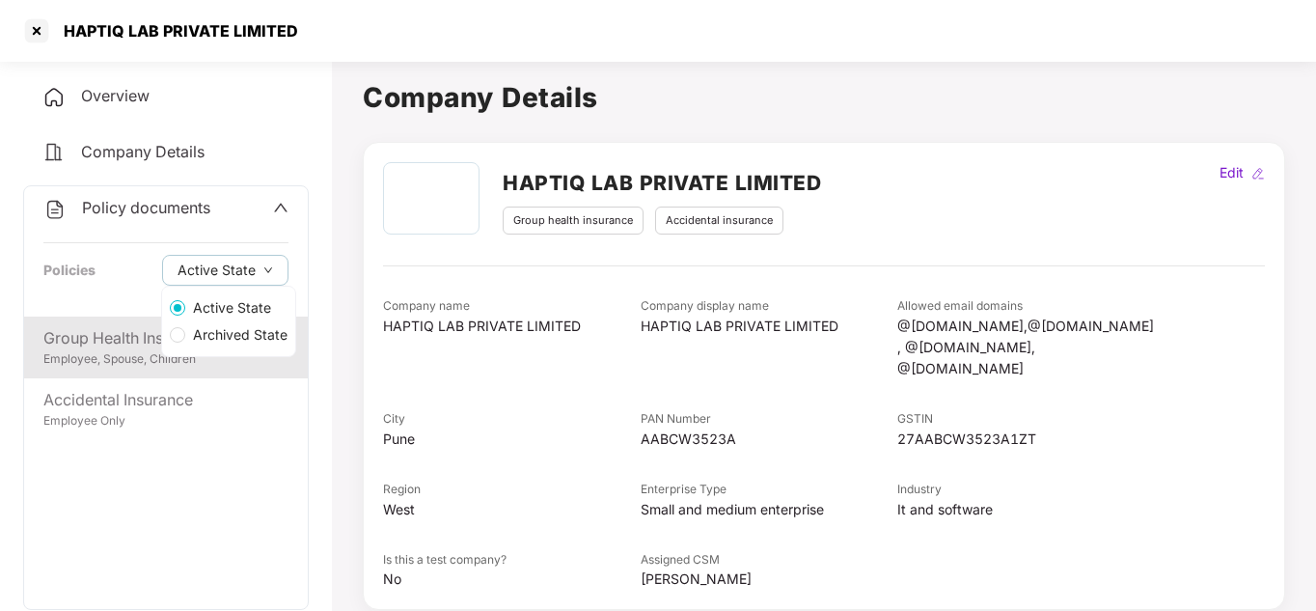
click at [129, 338] on div "Group Health Insurance" at bounding box center [165, 338] width 245 height 24
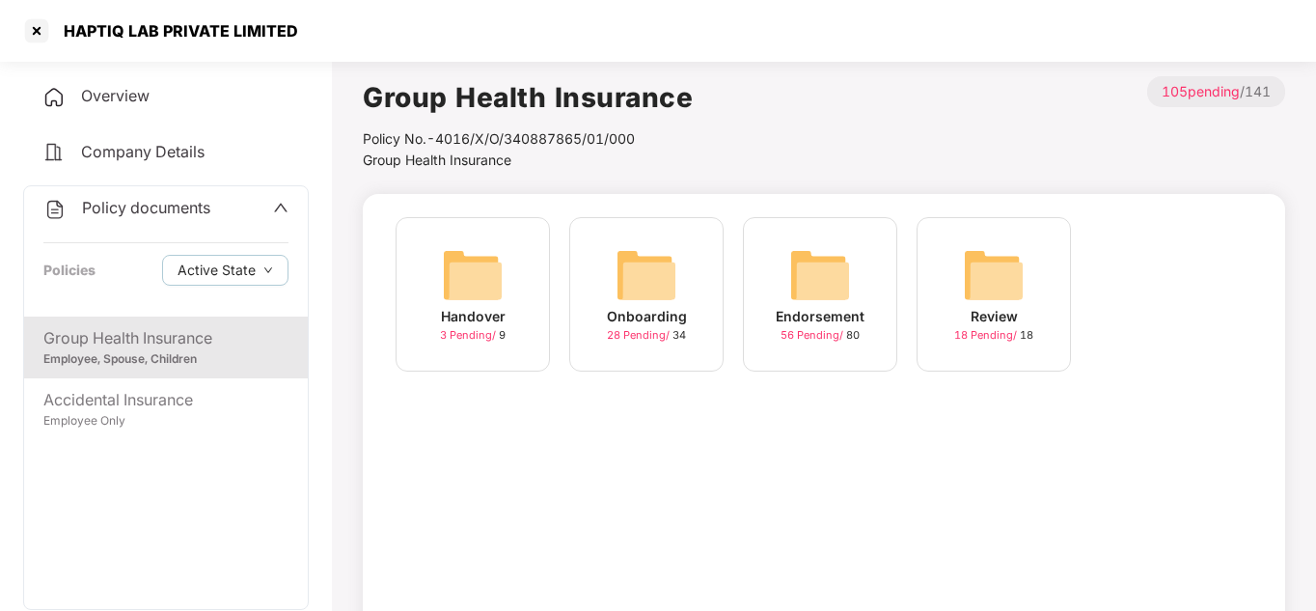
click at [645, 293] on img at bounding box center [646, 275] width 62 height 62
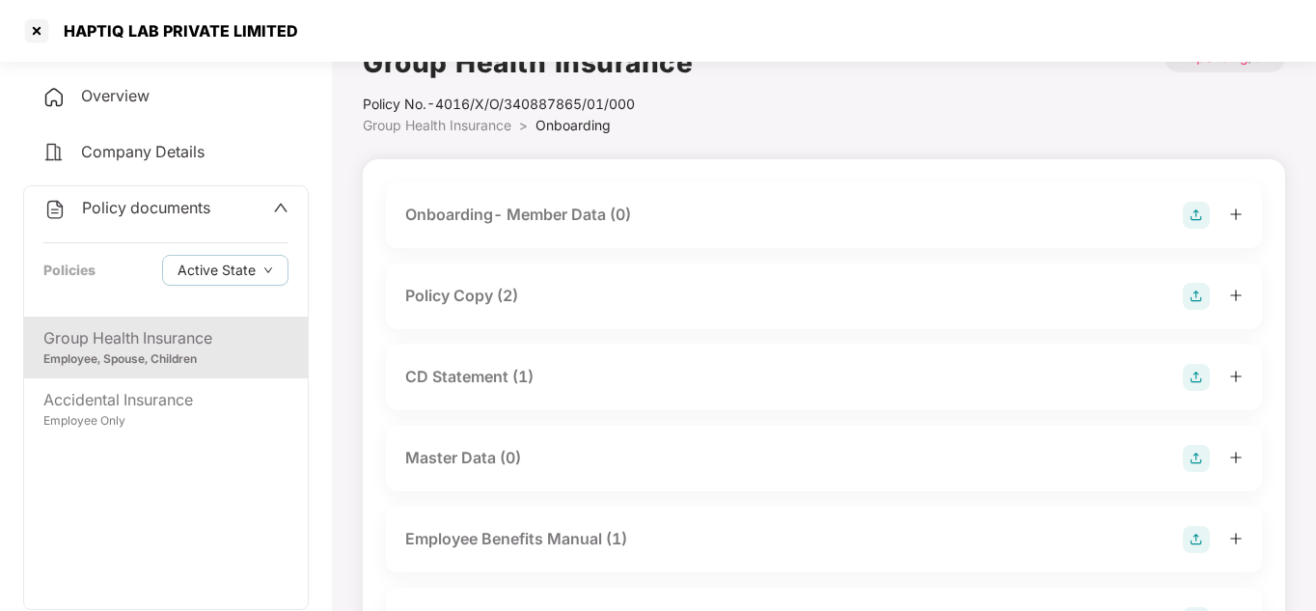
scroll to position [39, 0]
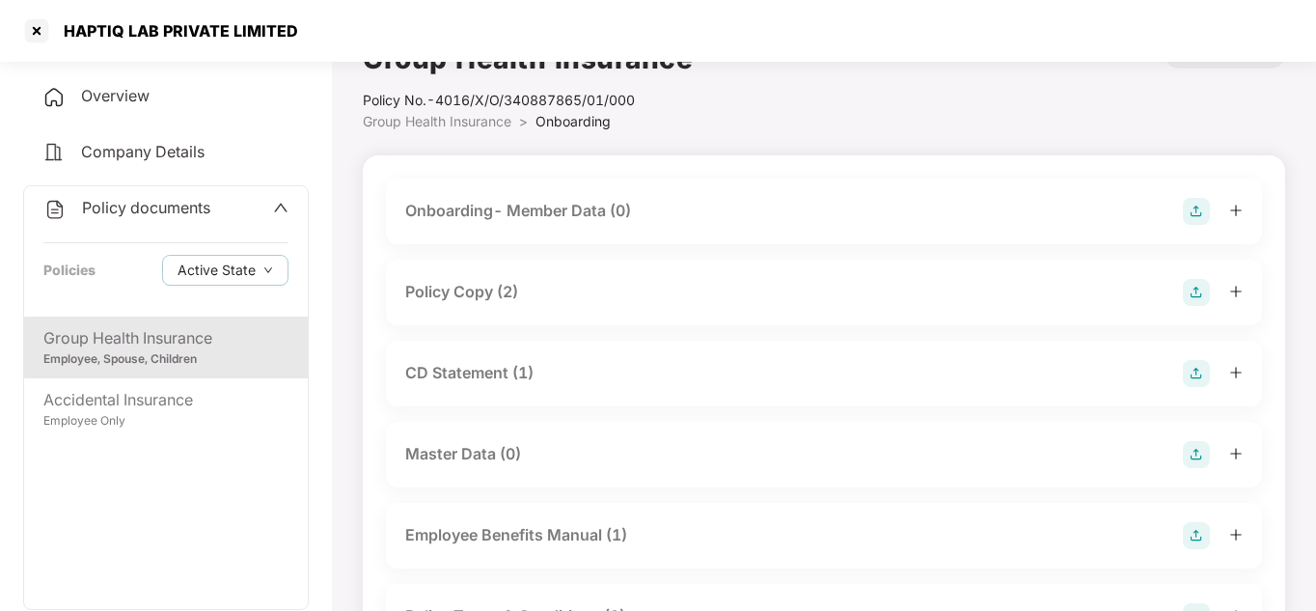
click at [596, 294] on div "Policy Copy (2)" at bounding box center [823, 292] width 837 height 27
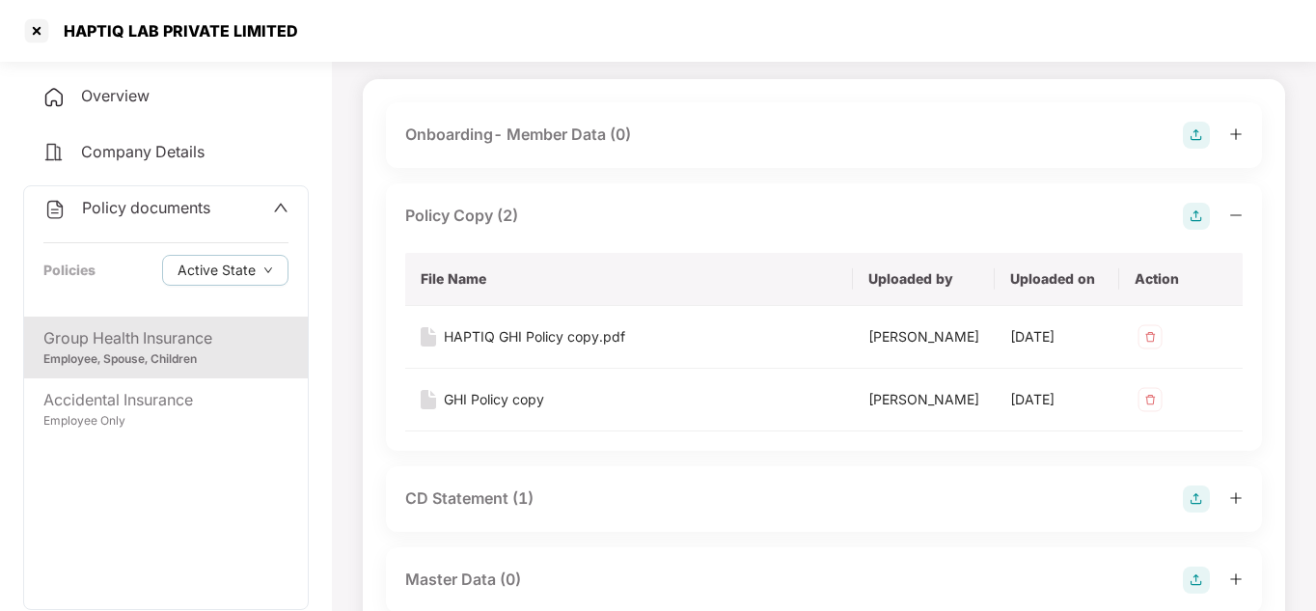
scroll to position [116, 0]
click at [592, 342] on div "HAPTIQ GHI Policy copy.pdf" at bounding box center [534, 335] width 181 height 21
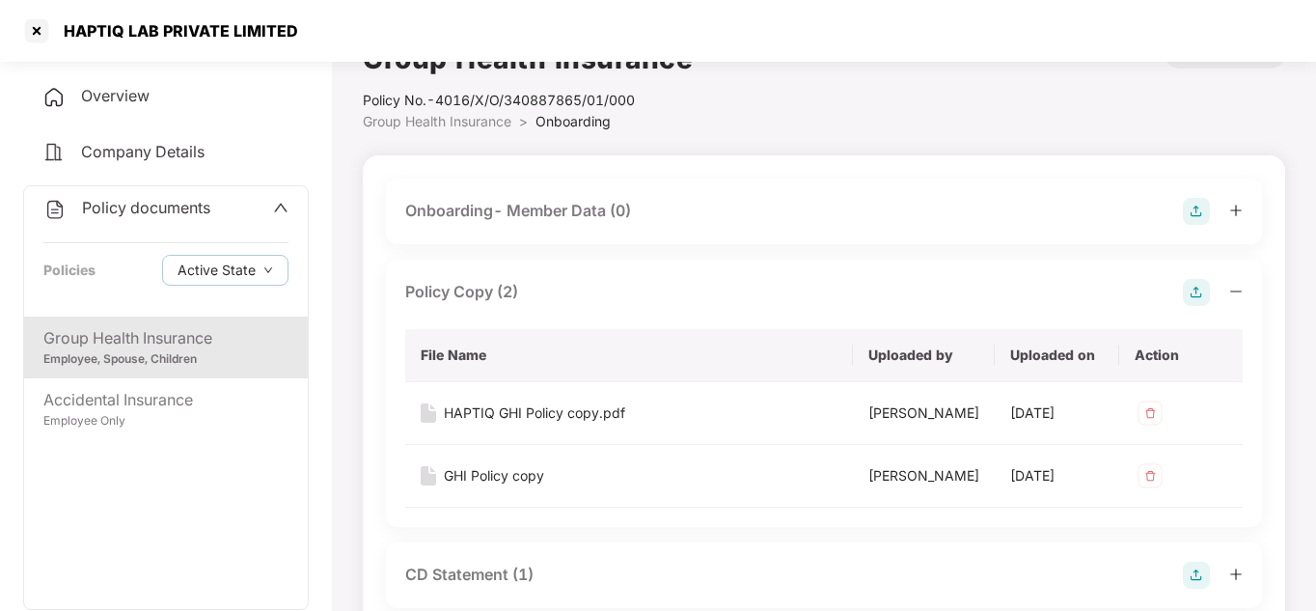
scroll to position [0, 0]
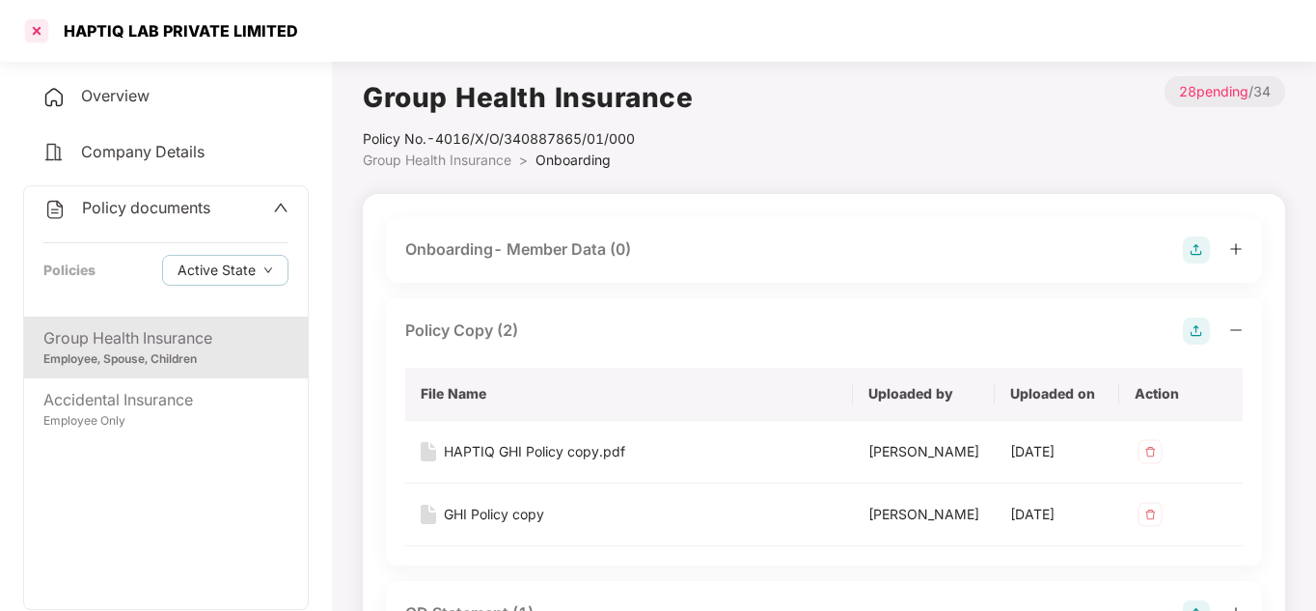
click at [30, 24] on div at bounding box center [36, 30] width 31 height 31
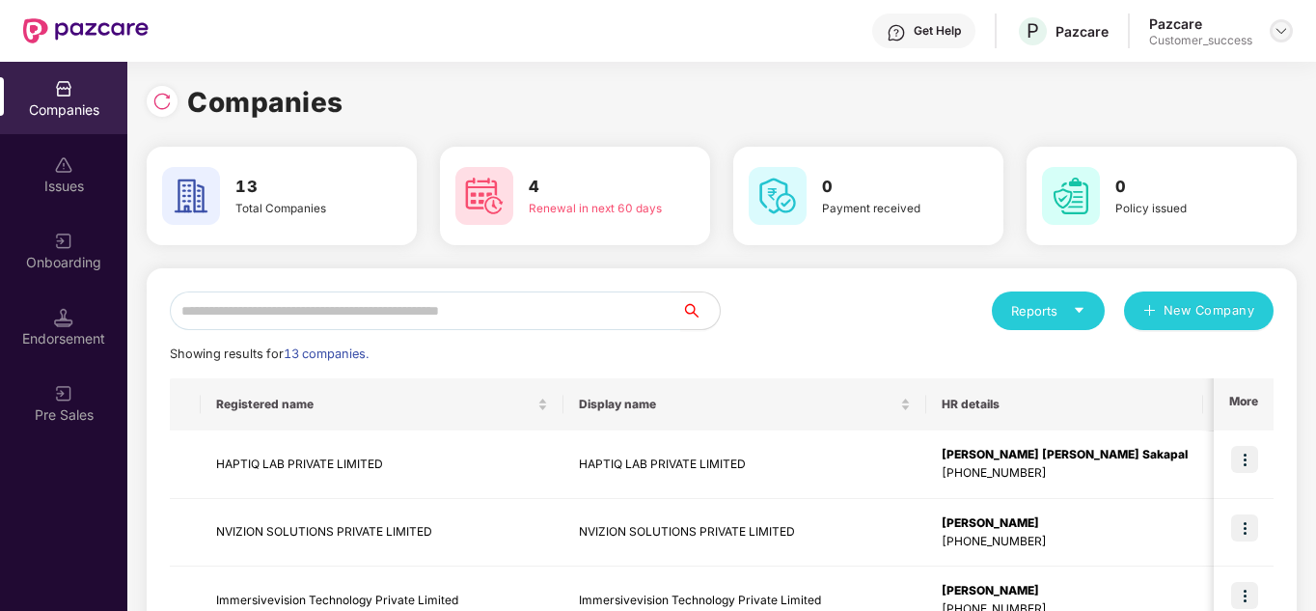
click at [1279, 25] on img at bounding box center [1280, 30] width 15 height 15
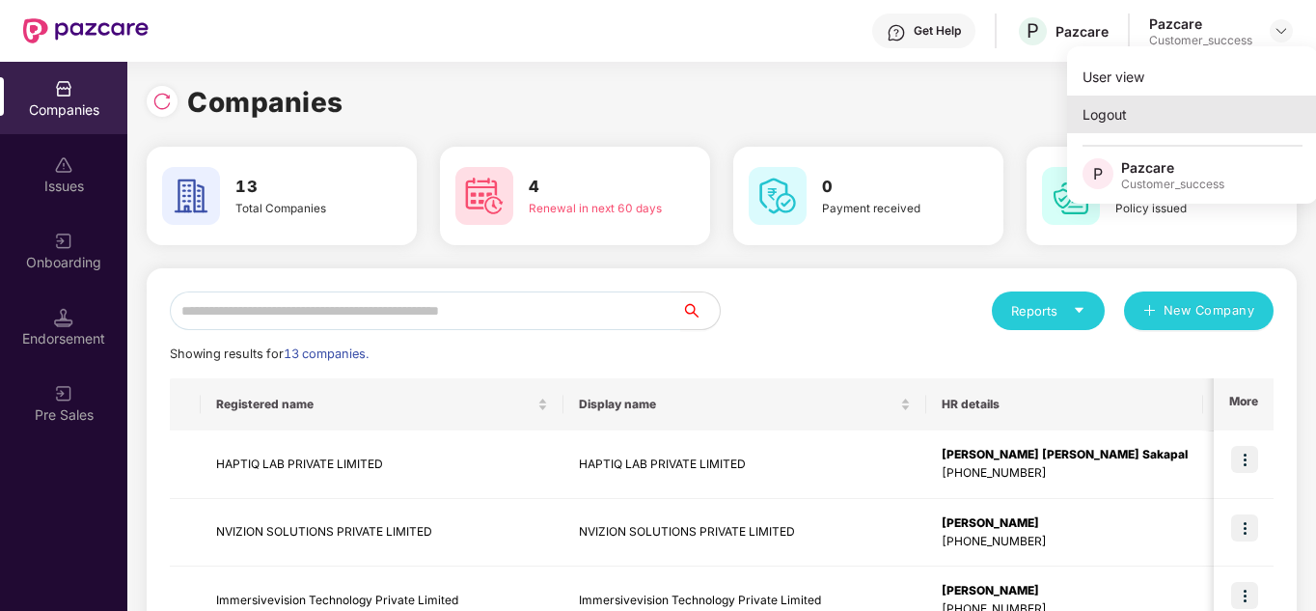
click at [1166, 124] on div "Logout" at bounding box center [1192, 114] width 251 height 38
